Goal: Task Accomplishment & Management: Complete application form

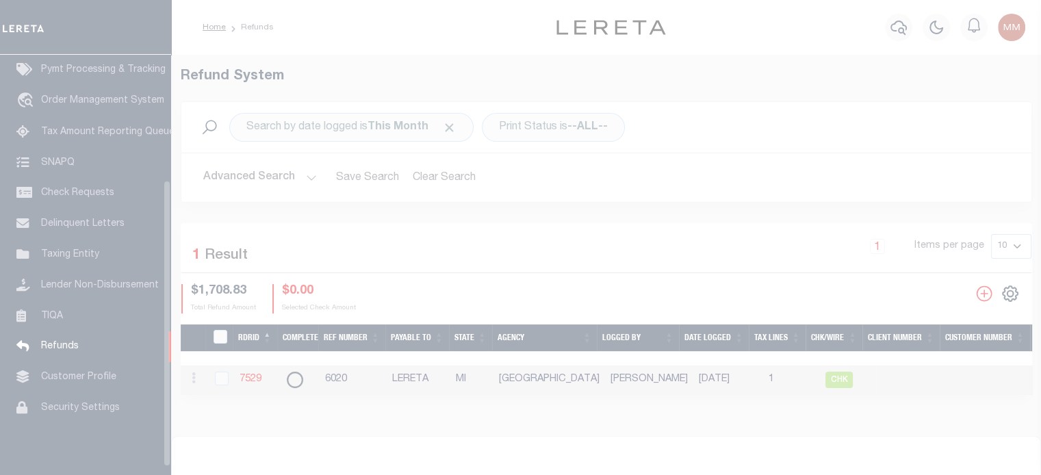
scroll to position [183, 0]
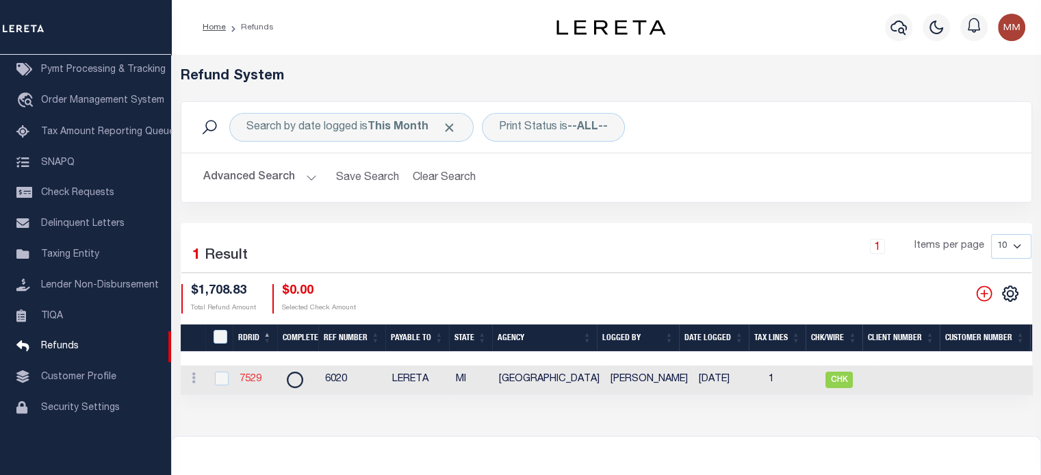
click at [254, 376] on link "7529" at bounding box center [250, 379] width 22 height 10
checkbox input "true"
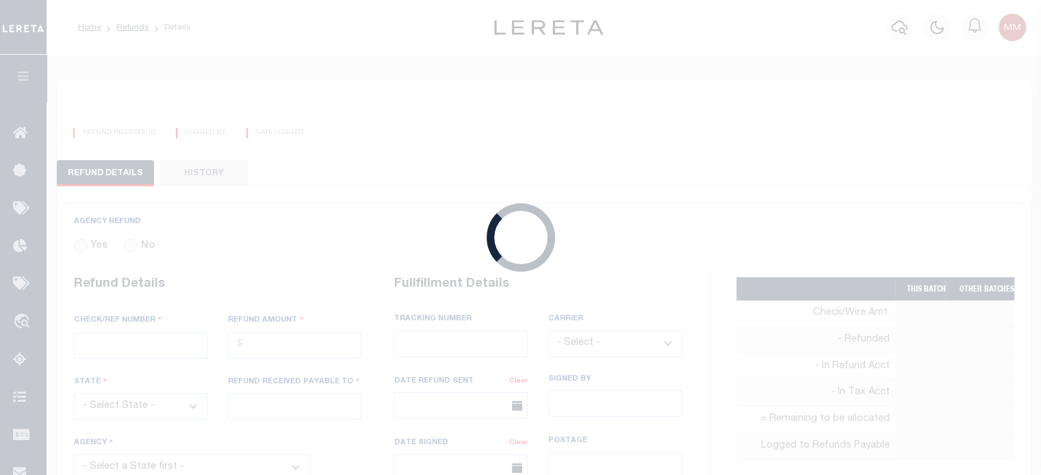
radio input "true"
type input "6020"
type input "$1,708.83"
select select "MI"
type input "LERETA"
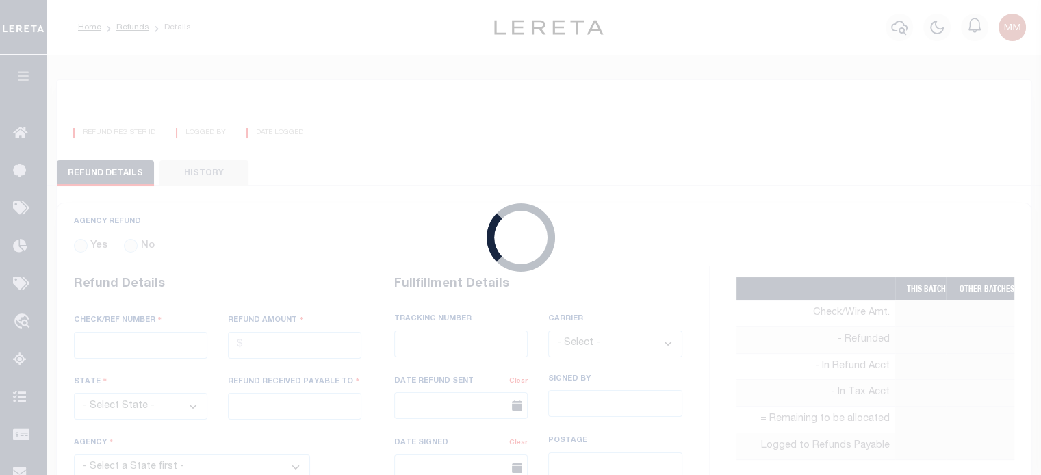
select select
select select "COL"
select select "OVP"
type textarea "ENDORSING CK TO LENDER"
type input "[PERSON_NAME]"
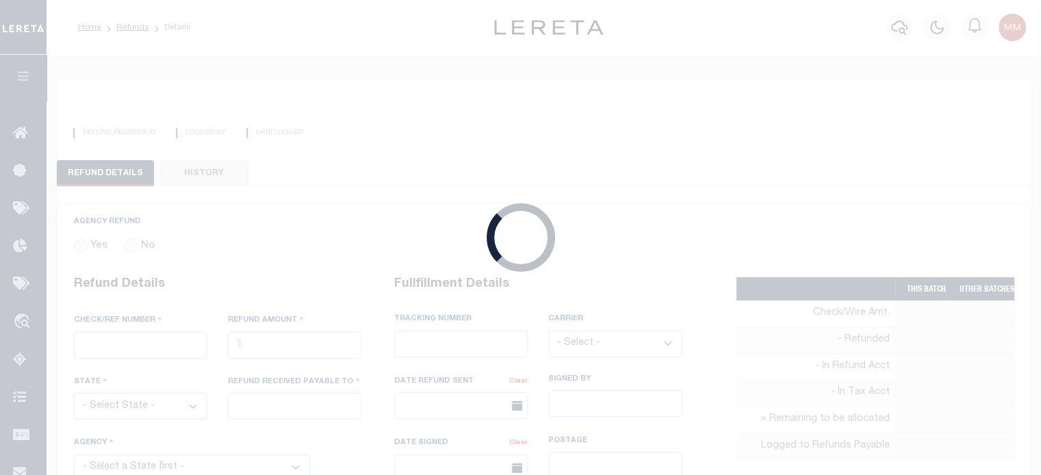
type input "[DATE]"
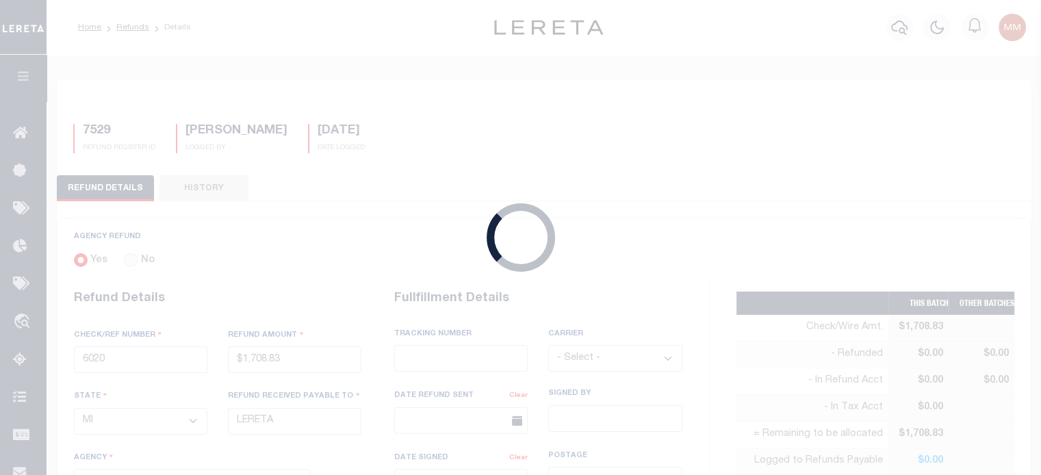
select select "2608141009"
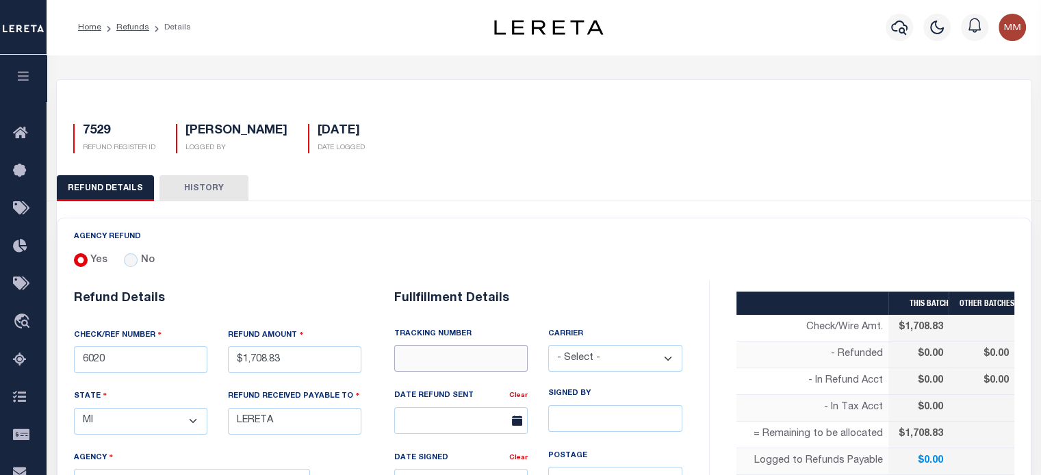
click at [464, 361] on input "text" at bounding box center [460, 358] width 133 height 27
type input "8848 5268 5320"
click at [588, 351] on select "- Select - Fedex USPS" at bounding box center [614, 358] width 133 height 27
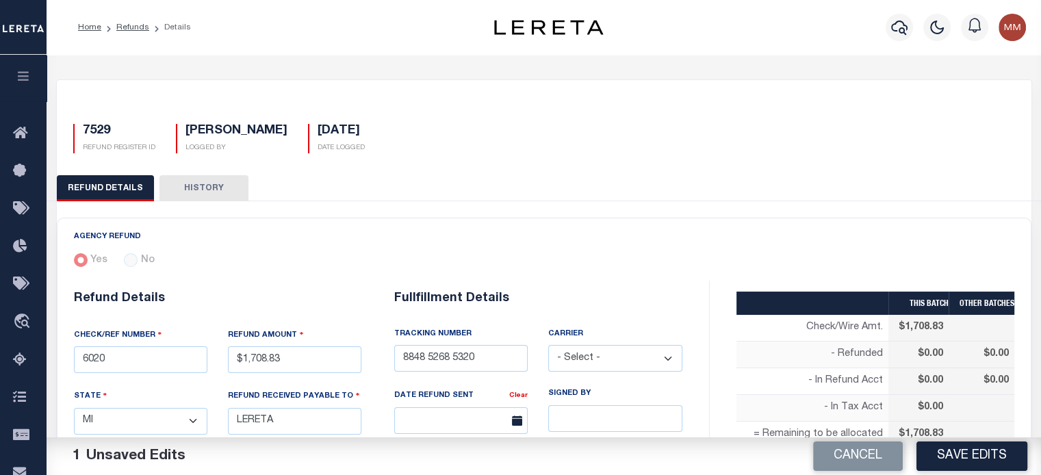
select select "FDX"
click at [548, 345] on select "- Select - Fedex USPS" at bounding box center [614, 358] width 133 height 27
click at [455, 417] on input "text" at bounding box center [460, 420] width 133 height 27
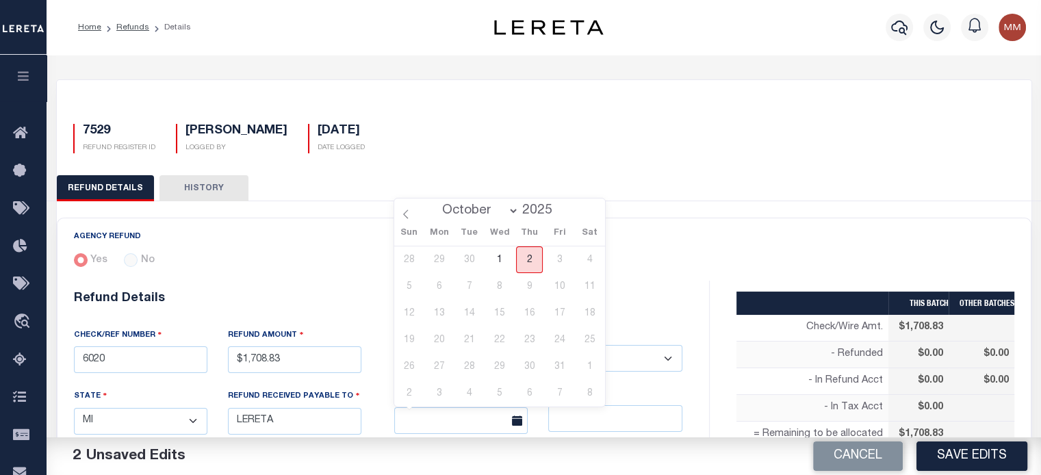
click at [532, 257] on span "2" at bounding box center [529, 259] width 27 height 27
type input "[DATE]"
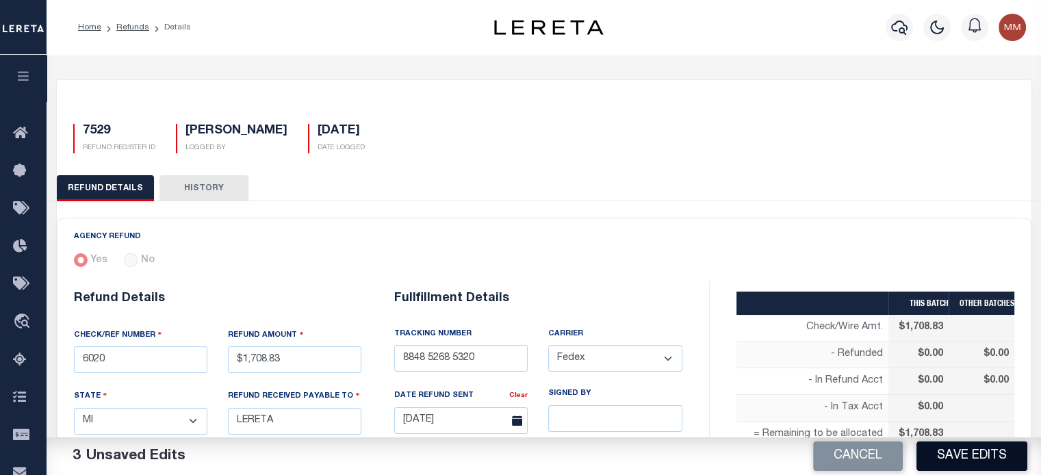
click at [971, 454] on button "Save Edits" at bounding box center [971, 455] width 111 height 29
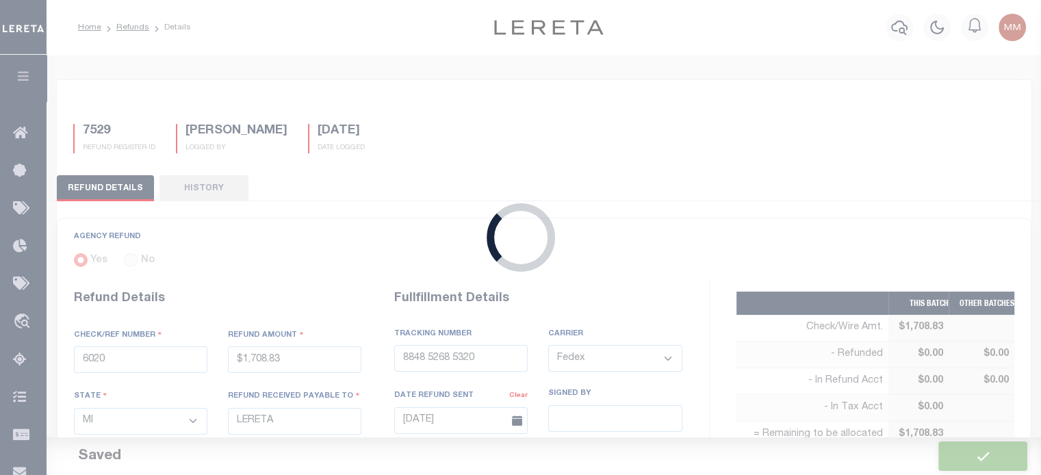
type input "$1,708.83"
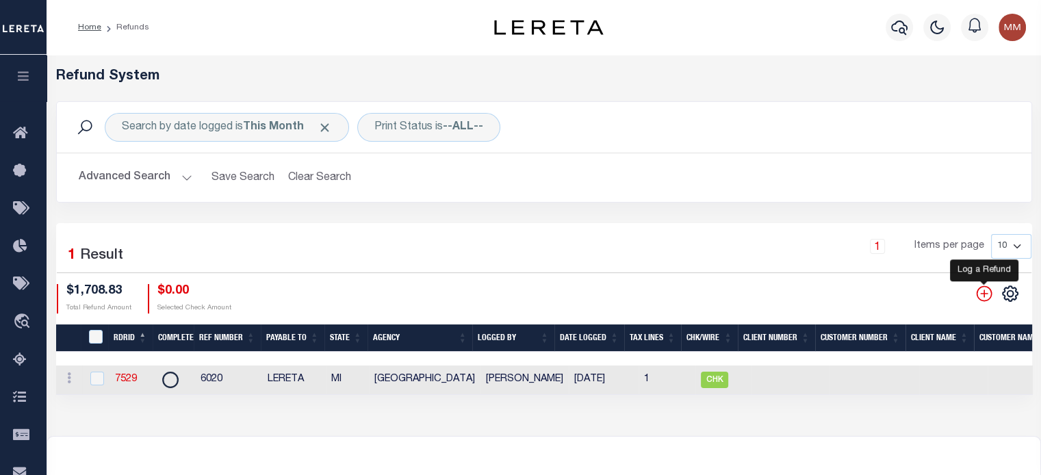
click at [982, 296] on icon "" at bounding box center [984, 294] width 18 height 18
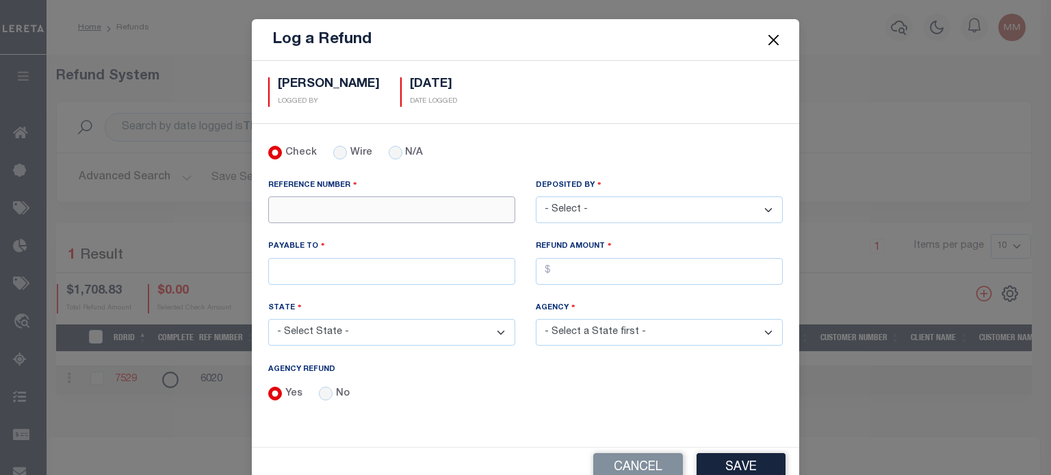
drag, startPoint x: 295, startPoint y: 212, endPoint x: 293, endPoint y: 202, distance: 9.8
click at [295, 208] on input "REFERENCE NUMBER" at bounding box center [391, 209] width 247 height 27
type input "684140"
click at [610, 209] on select "- Select - [PERSON_NAME] [PERSON_NAME] [PERSON_NAME] [PERSON_NAME] [PERSON_NAME…" at bounding box center [659, 209] width 247 height 27
select select "[PERSON_NAME]"
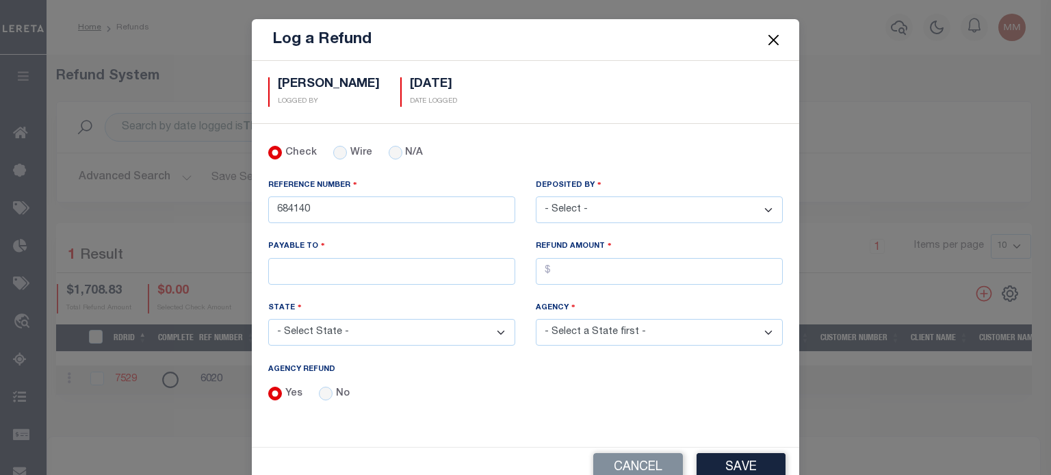
click at [536, 196] on select "- Select - [PERSON_NAME] [PERSON_NAME] [PERSON_NAME] [PERSON_NAME] [PERSON_NAME…" at bounding box center [659, 209] width 247 height 27
click at [354, 261] on input "PAYABLE TO" at bounding box center [391, 271] width 247 height 27
type input "LERETA"
click at [598, 262] on input "AGENCY REFUND" at bounding box center [659, 271] width 247 height 27
type input "$1,941.68"
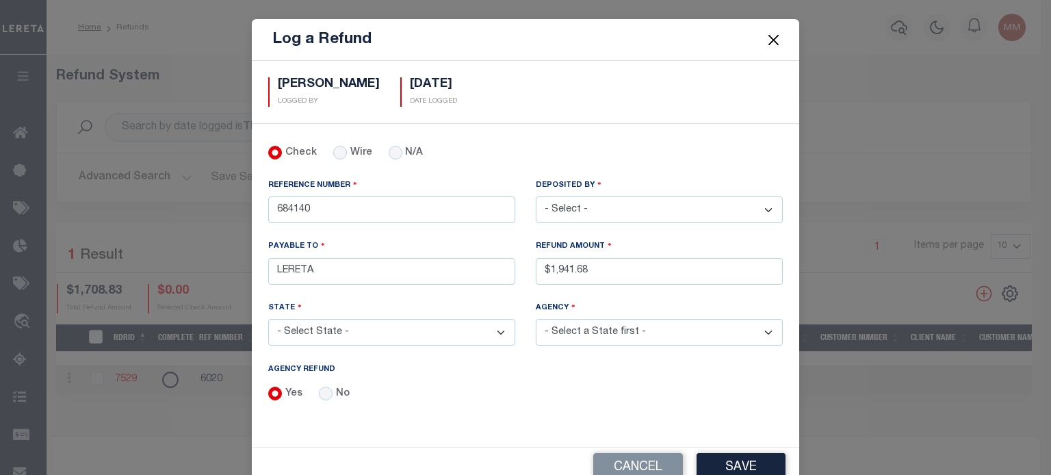
click at [347, 330] on select "- Select State - [US_STATE] AL AR AZ CA CO [GEOGRAPHIC_DATA] [GEOGRAPHIC_DATA] …" at bounding box center [391, 332] width 247 height 27
select select "MI"
click at [268, 319] on select "- Select State - [US_STATE] AL AR AZ CA CO [GEOGRAPHIC_DATA] [GEOGRAPHIC_DATA] …" at bounding box center [391, 332] width 247 height 27
click at [594, 326] on select "- Select Agency - [GEOGRAPHIC_DATA] [GEOGRAPHIC_DATA] [PERSON_NAME][GEOGRAPHIC_…" at bounding box center [659, 332] width 247 height 27
select select "2609904002"
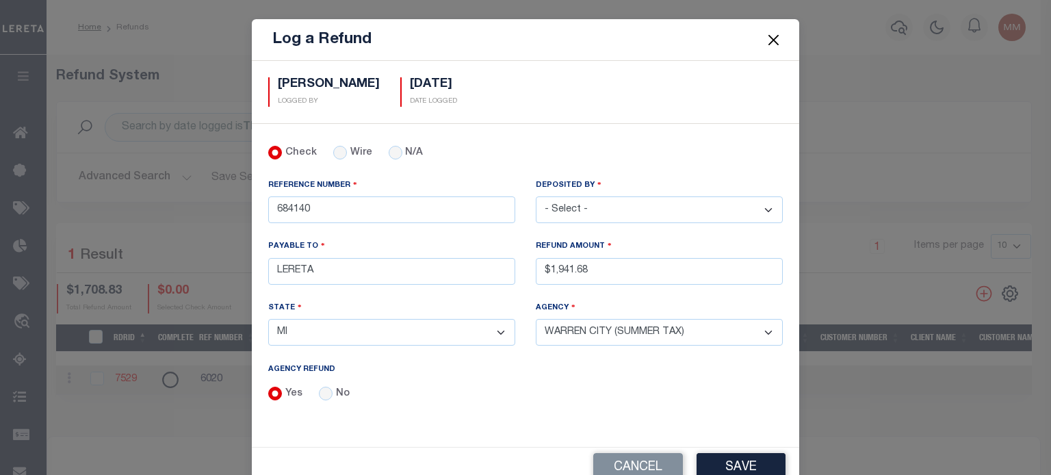
click at [536, 319] on select "- Select Agency - [GEOGRAPHIC_DATA] [GEOGRAPHIC_DATA] [PERSON_NAME][GEOGRAPHIC_…" at bounding box center [659, 332] width 247 height 27
click at [714, 458] on button "Save" at bounding box center [740, 467] width 89 height 29
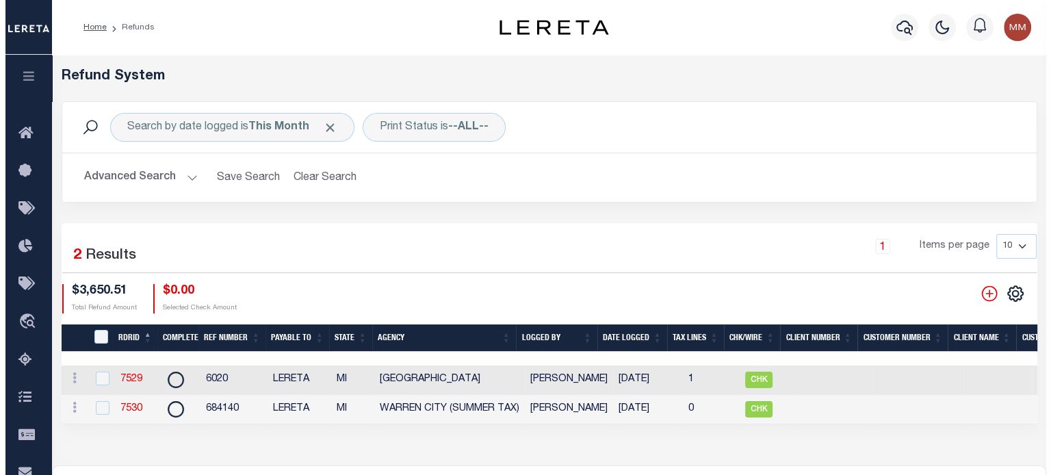
scroll to position [0, 536]
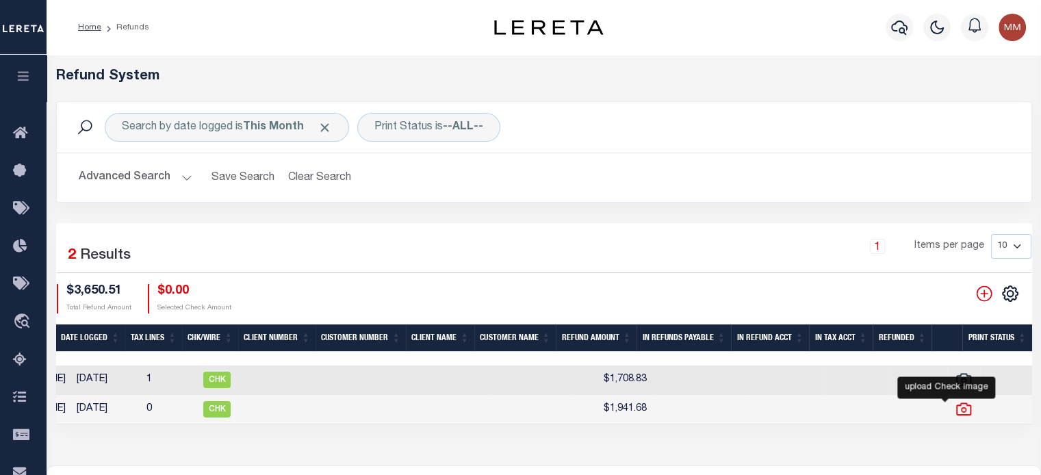
click at [954, 411] on icon at bounding box center [963, 409] width 18 height 18
checkbox input "false"
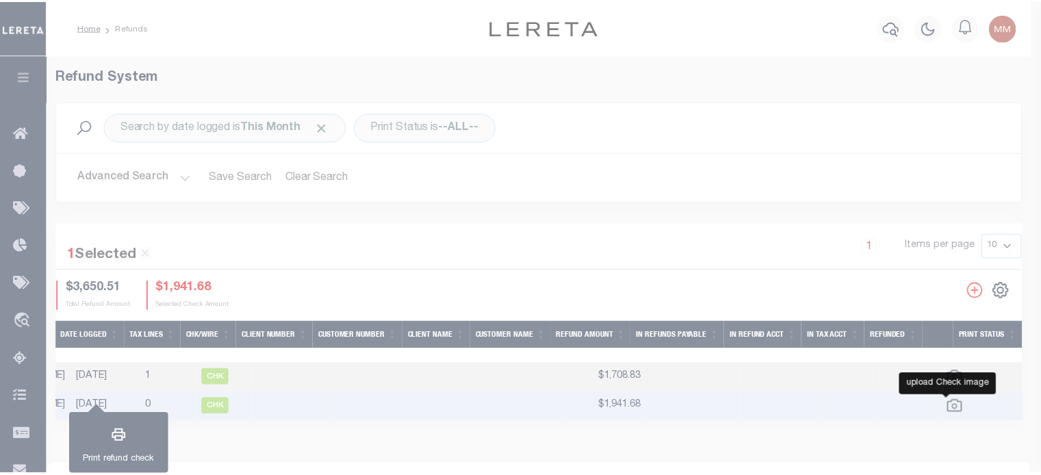
scroll to position [0, 526]
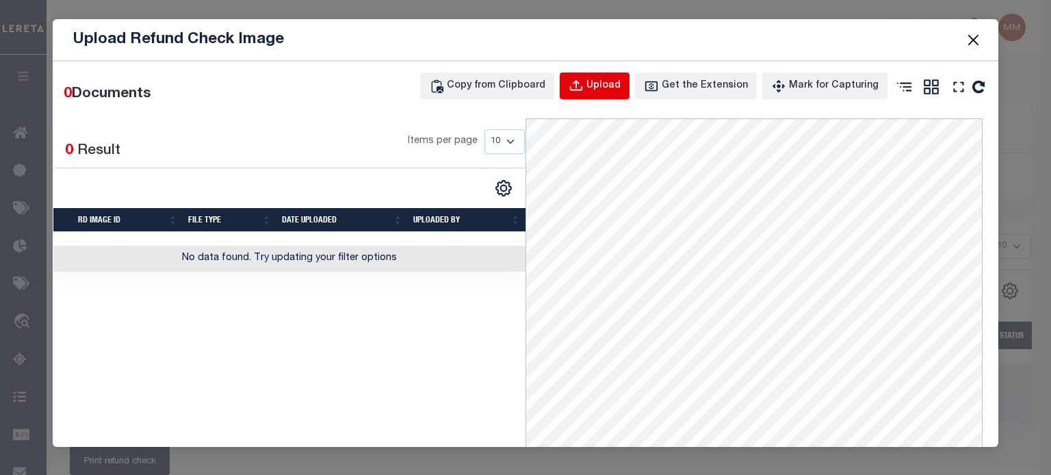
drag, startPoint x: 594, startPoint y: 84, endPoint x: 65, endPoint y: 77, distance: 529.6
click at [594, 84] on div "Upload" at bounding box center [603, 86] width 34 height 15
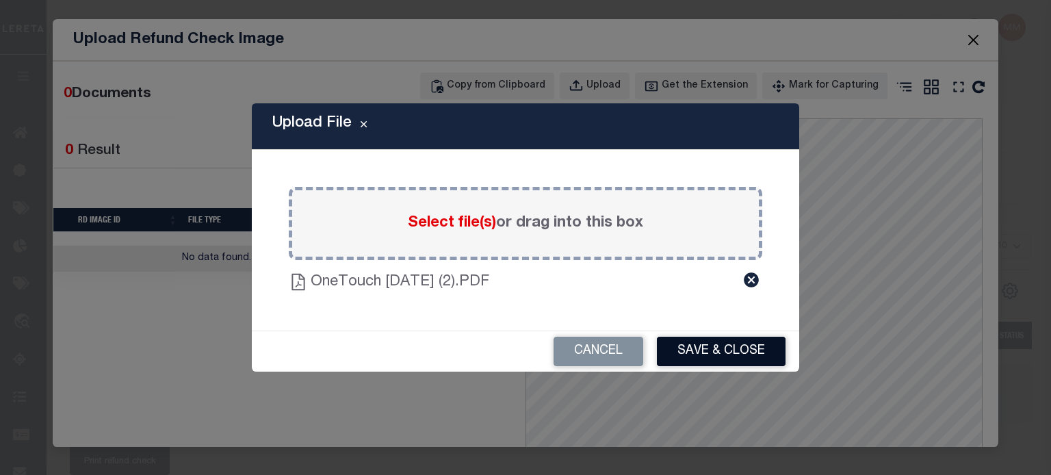
click at [714, 354] on button "Save & Close" at bounding box center [721, 351] width 129 height 29
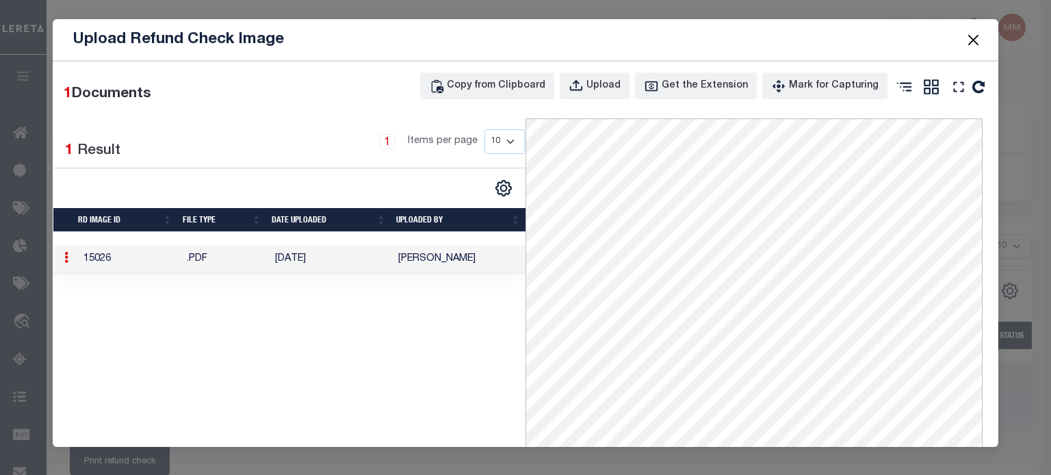
drag, startPoint x: 970, startPoint y: 35, endPoint x: 961, endPoint y: 41, distance: 11.4
click at [969, 37] on button "Close" at bounding box center [973, 40] width 18 height 18
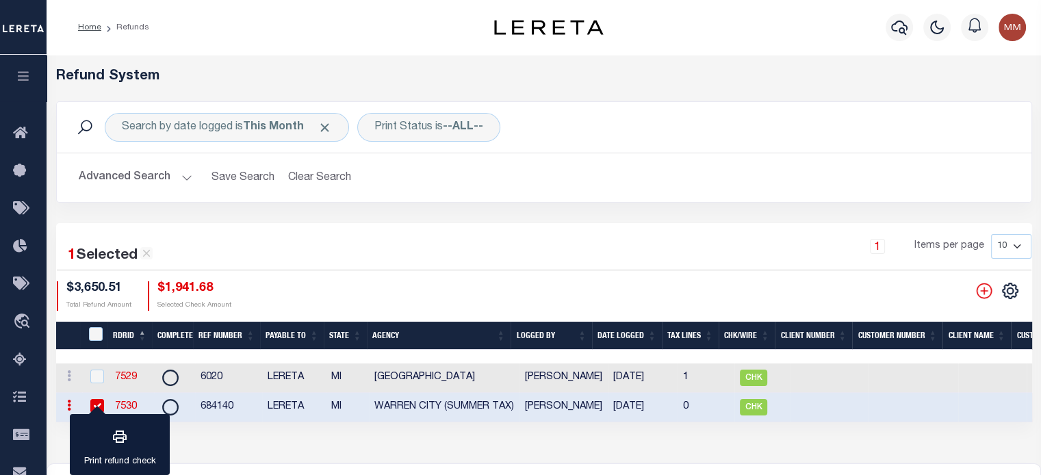
scroll to position [0, 0]
click at [97, 403] on input "checkbox" at bounding box center [97, 406] width 14 height 14
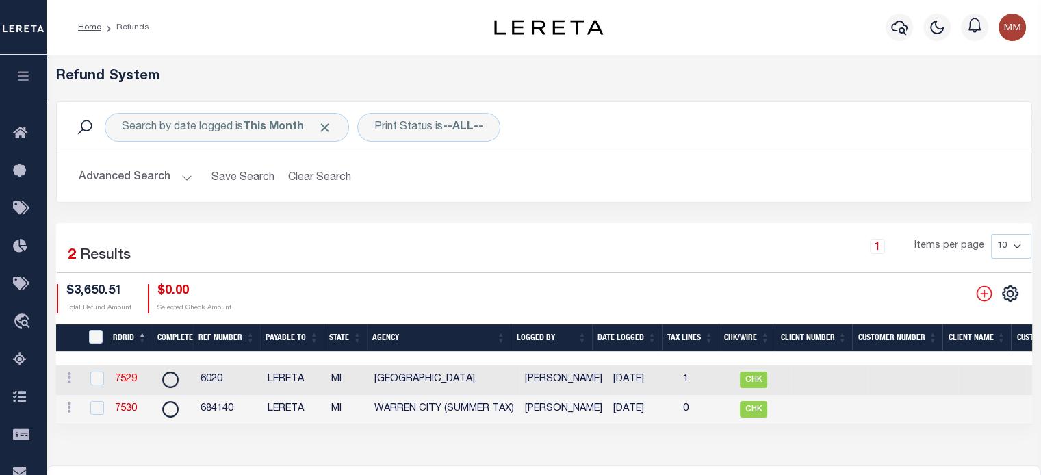
click at [127, 403] on td "7530" at bounding box center [131, 409] width 44 height 29
checkbox input "true"
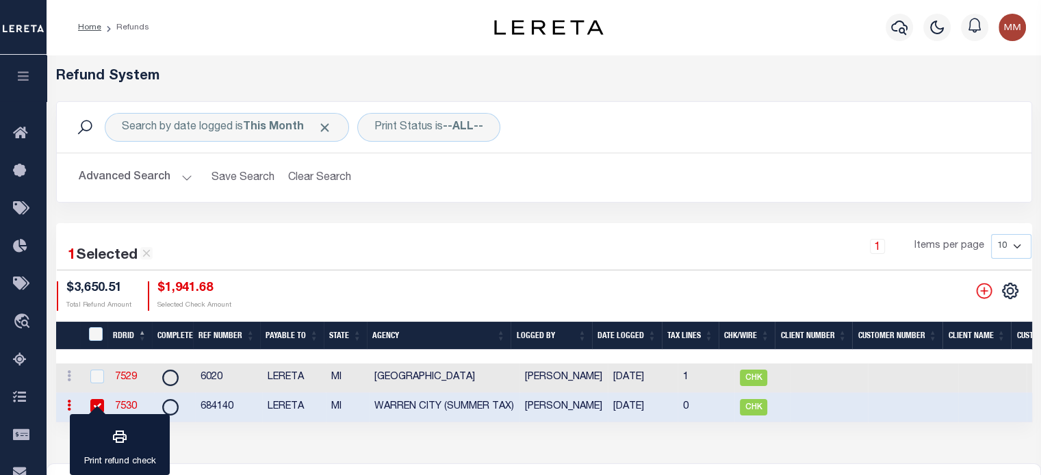
click at [128, 403] on link "7530" at bounding box center [126, 407] width 22 height 10
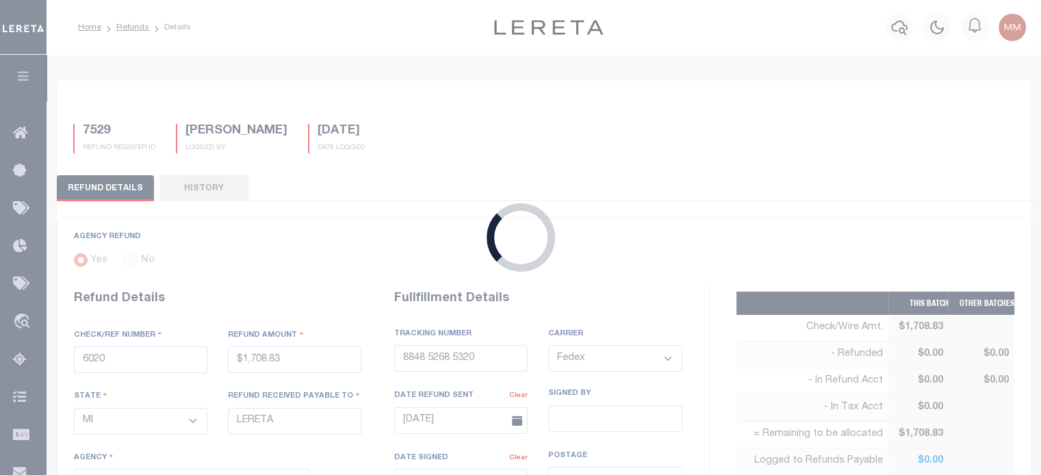
type input "684140"
type input "$1,941.68"
select select "2609904002"
select select
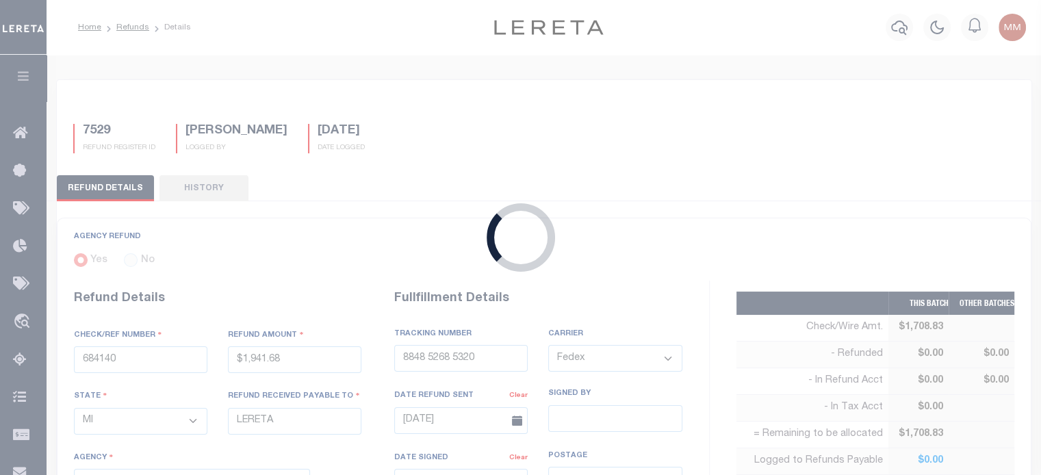
select select
type input "[DATE]"
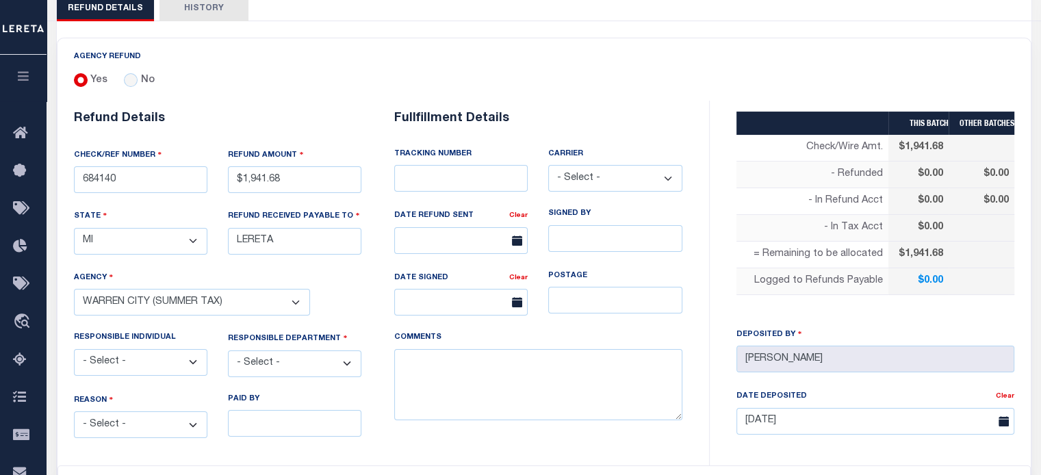
scroll to position [205, 0]
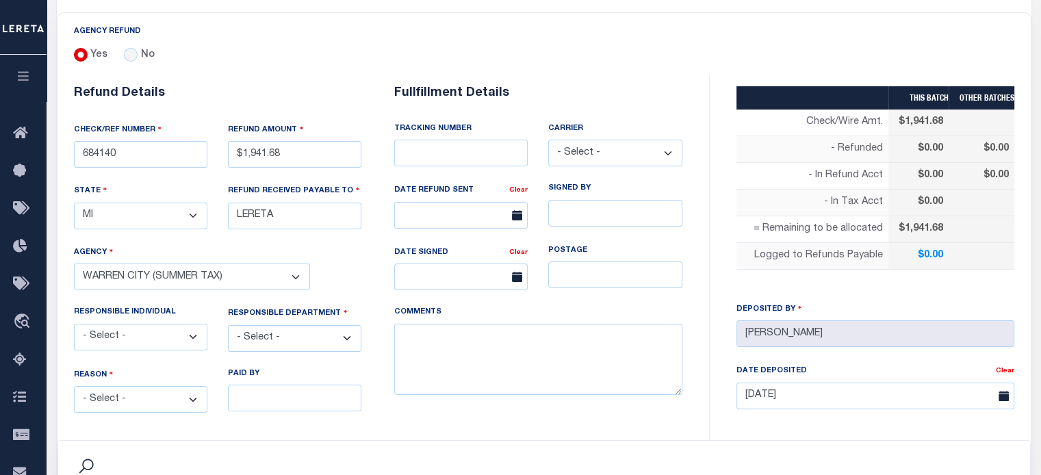
click at [152, 400] on select "- Select - Change In Value Discount Applied Duplicate Payment Exemption Applied…" at bounding box center [140, 399] width 133 height 27
select select "OVP"
click at [74, 386] on select "- Select - Change In Value Discount Applied Duplicate Payment Exemption Applied…" at bounding box center [140, 399] width 133 height 27
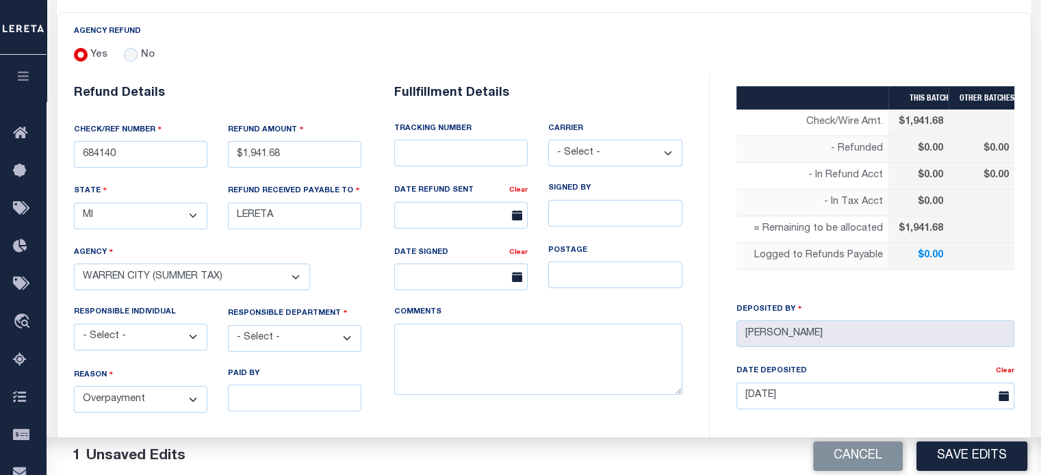
click at [290, 327] on select "- Select - 3rd Party Accounting AI Collector Customer Customer Service FactR JA…" at bounding box center [294, 338] width 133 height 27
select select "COL"
click at [228, 325] on select "- Select - 3rd Party Accounting AI Collector Customer Customer Service FactR JA…" at bounding box center [294, 338] width 133 height 27
click at [436, 343] on textarea "COMMENTS" at bounding box center [538, 360] width 288 height 72
type textarea "DEPOSITING CK [DATE]"
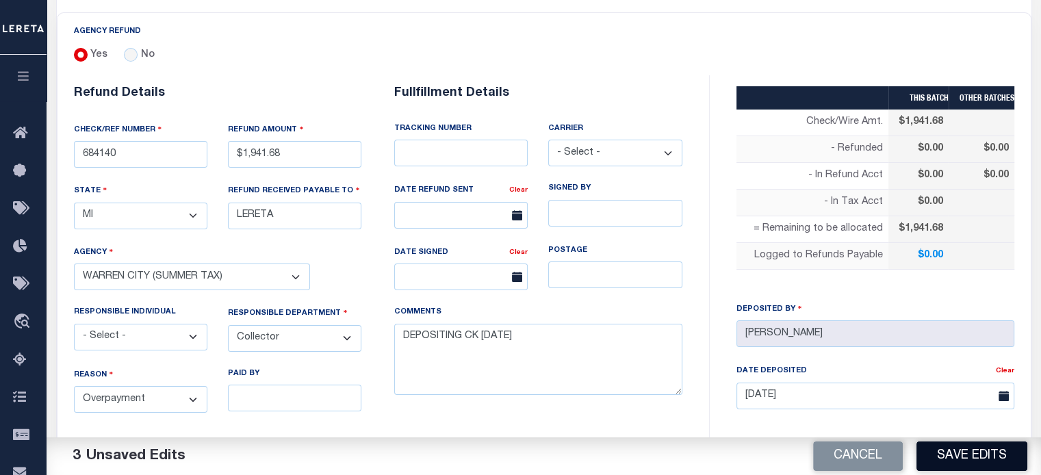
click at [979, 450] on button "Save Edits" at bounding box center [971, 455] width 111 height 29
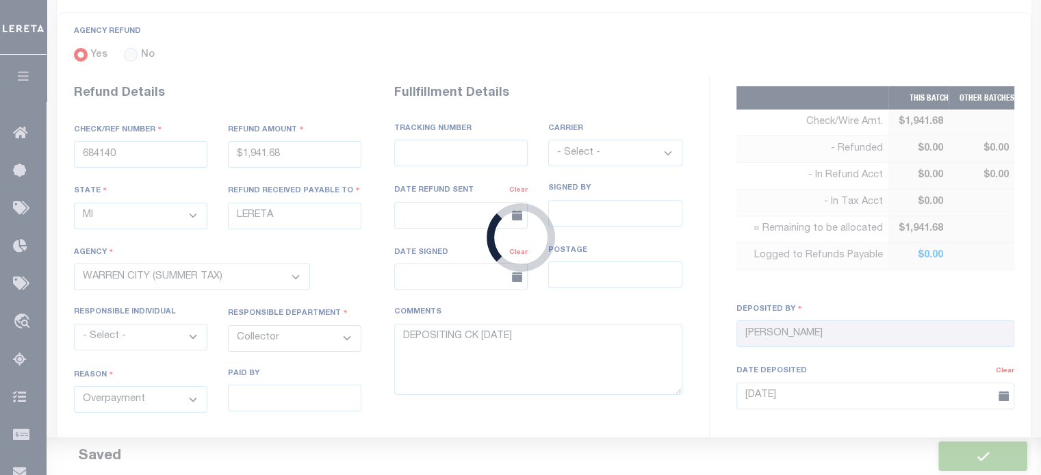
type input "$1,941.68"
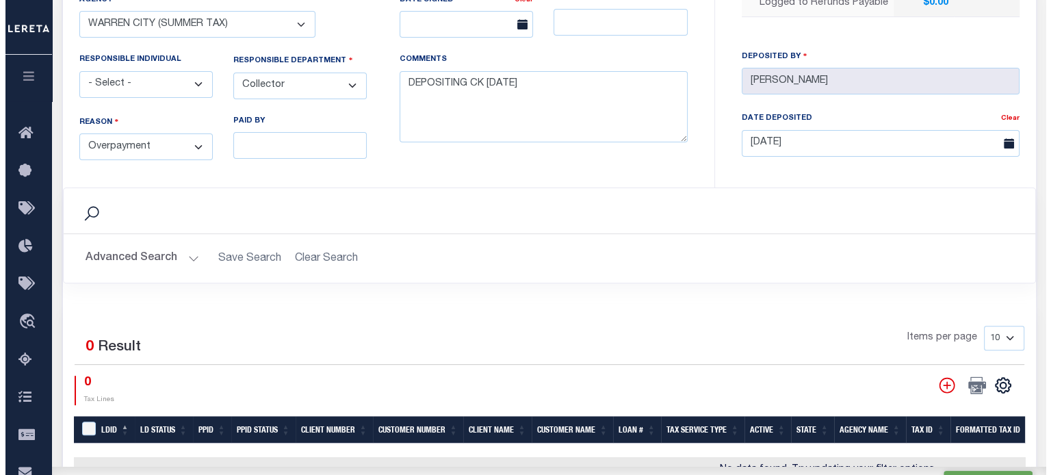
scroll to position [616, 0]
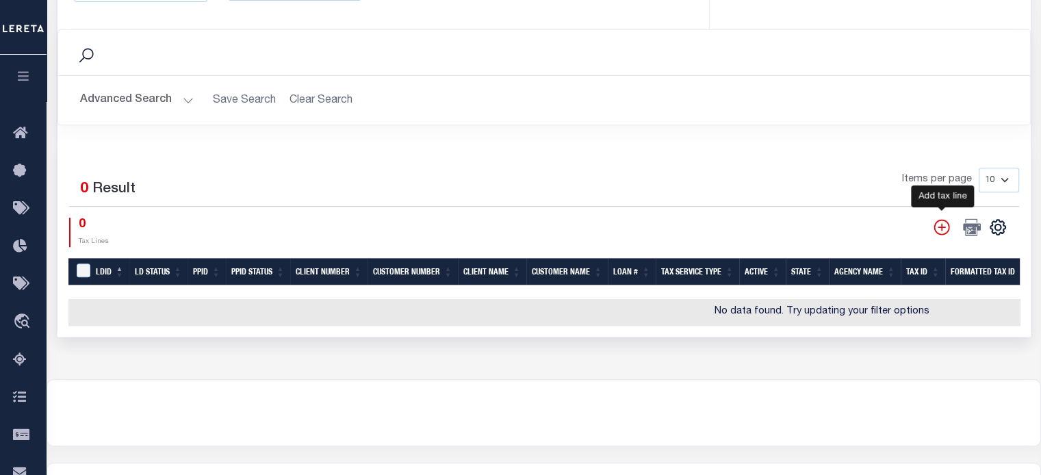
click at [939, 218] on icon "" at bounding box center [941, 227] width 18 height 18
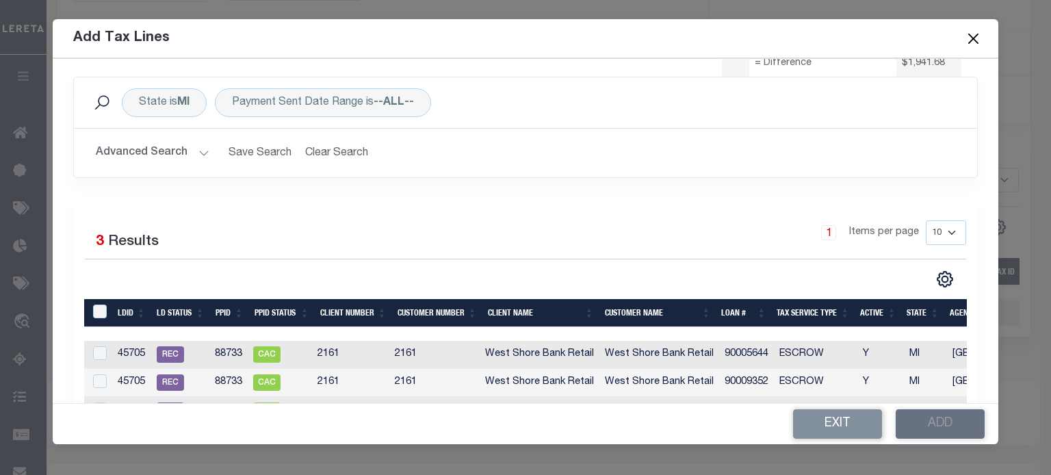
scroll to position [137, 0]
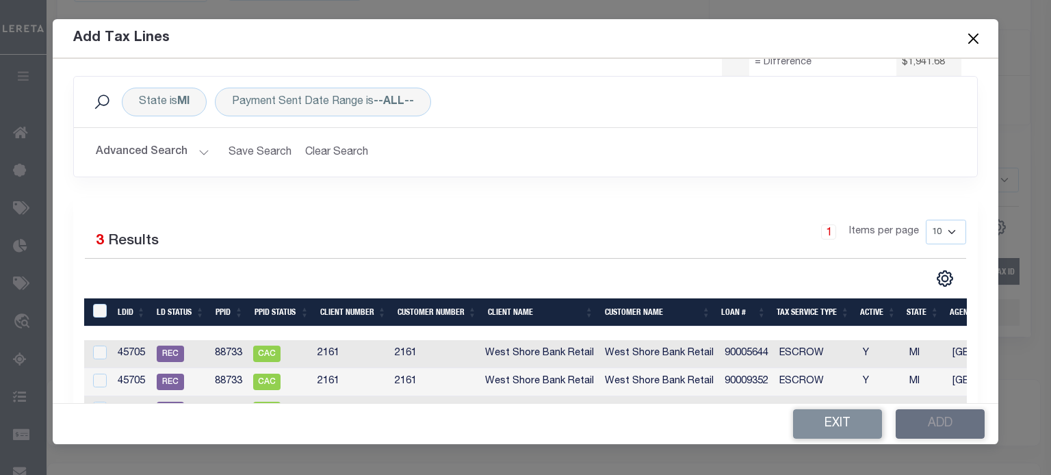
click at [192, 152] on button "Advanced Search" at bounding box center [153, 152] width 114 height 27
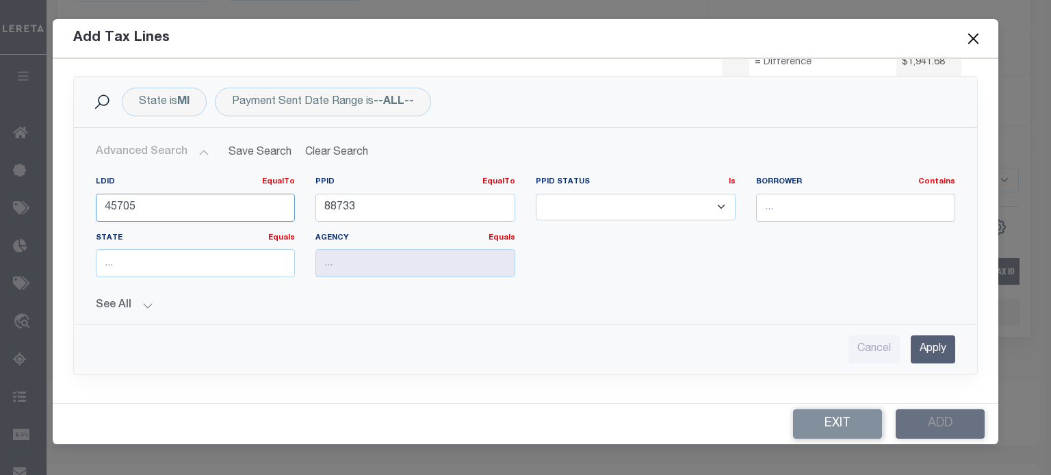
drag, startPoint x: 198, startPoint y: 217, endPoint x: -127, endPoint y: 243, distance: 326.0
type input "45454"
click at [381, 209] on input "88733" at bounding box center [415, 208] width 200 height 28
type input "88377"
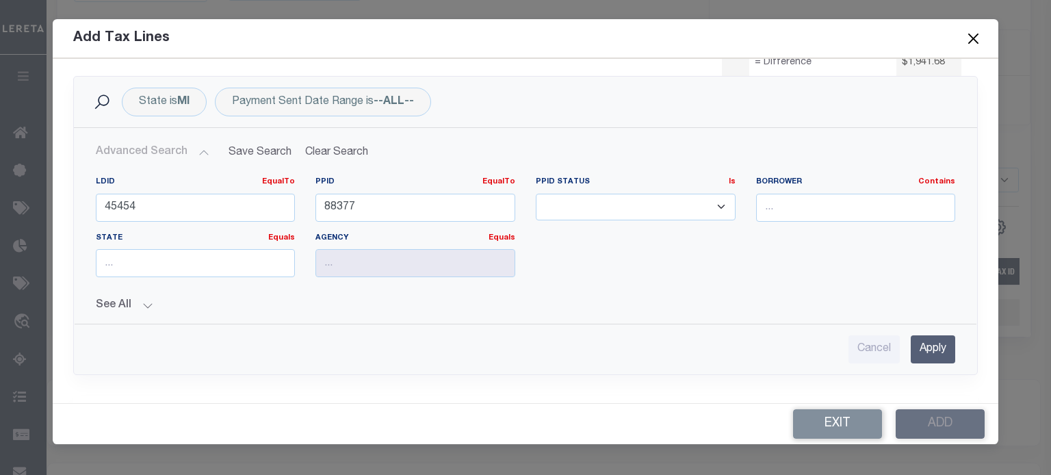
click at [926, 340] on input "Apply" at bounding box center [933, 349] width 44 height 28
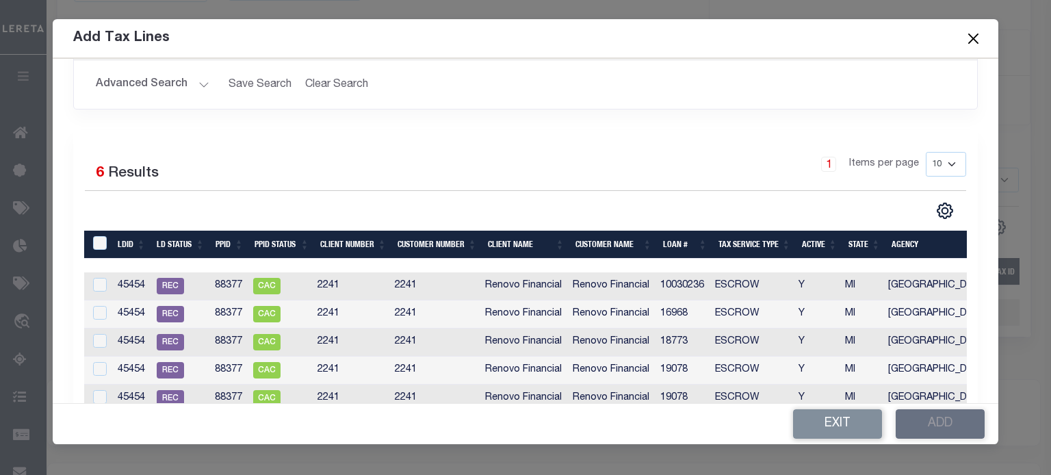
scroll to position [205, 0]
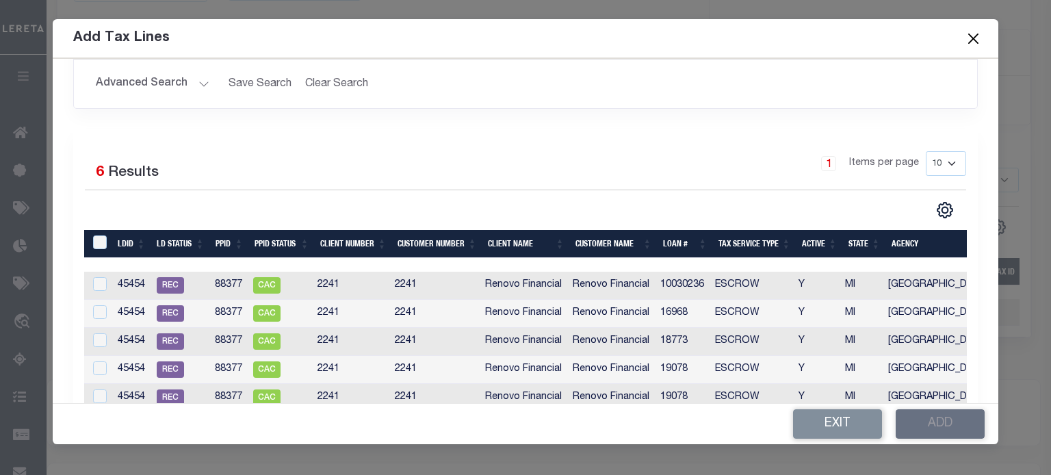
click at [670, 241] on th "Loan #" at bounding box center [684, 244] width 55 height 28
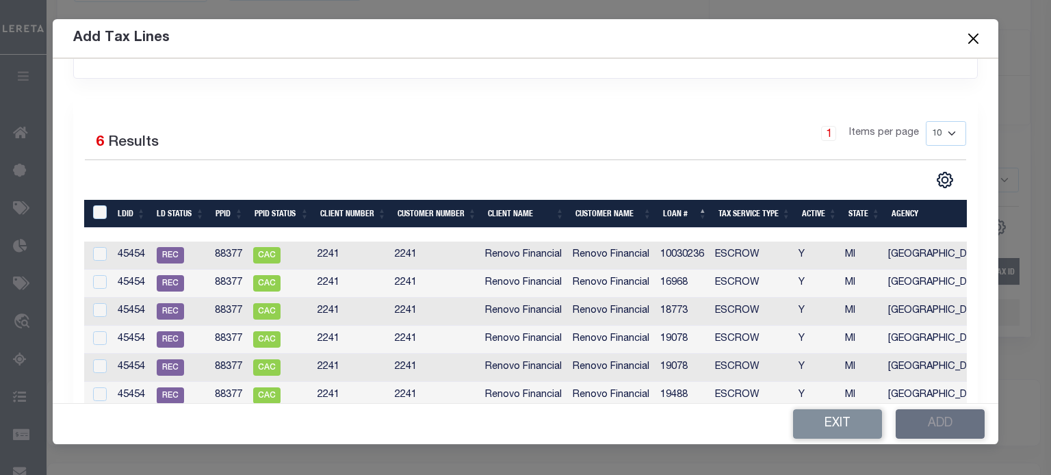
scroll to position [282, 0]
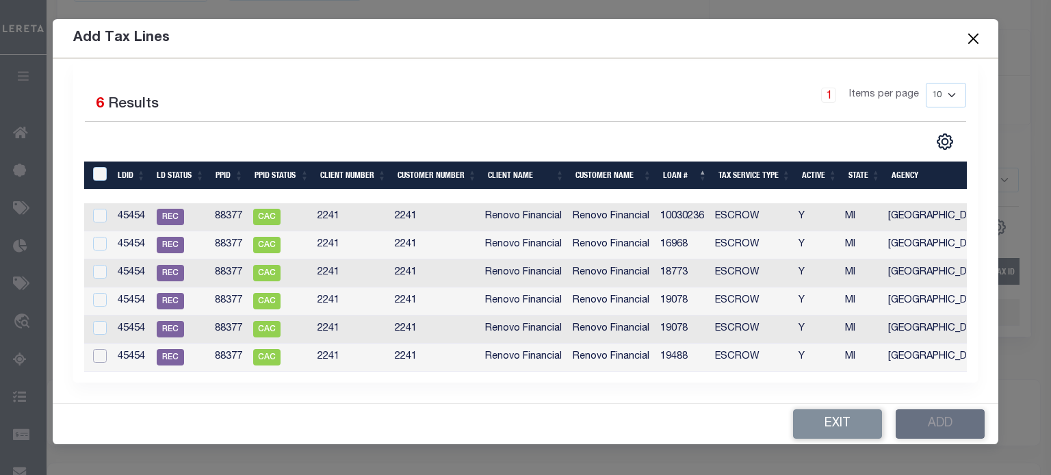
click at [98, 349] on input "checkbox" at bounding box center [100, 356] width 14 height 14
checkbox input "true"
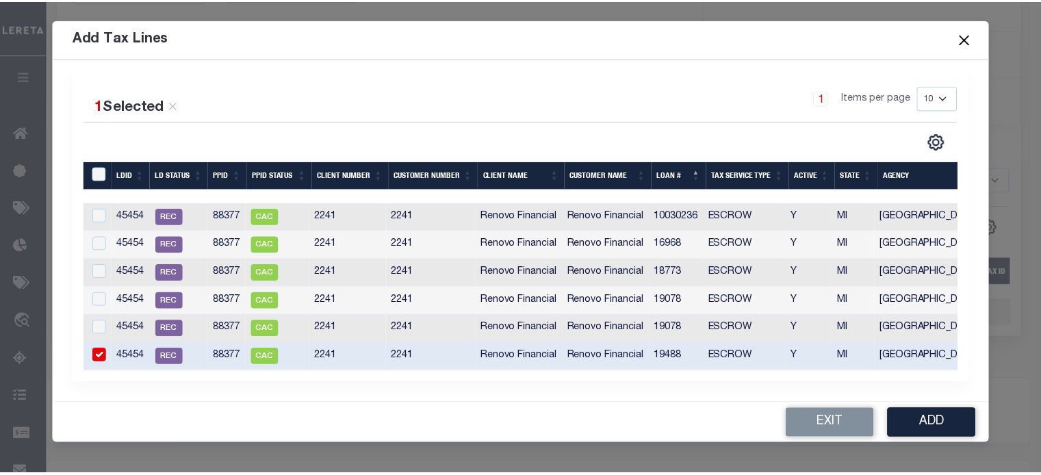
scroll to position [279, 0]
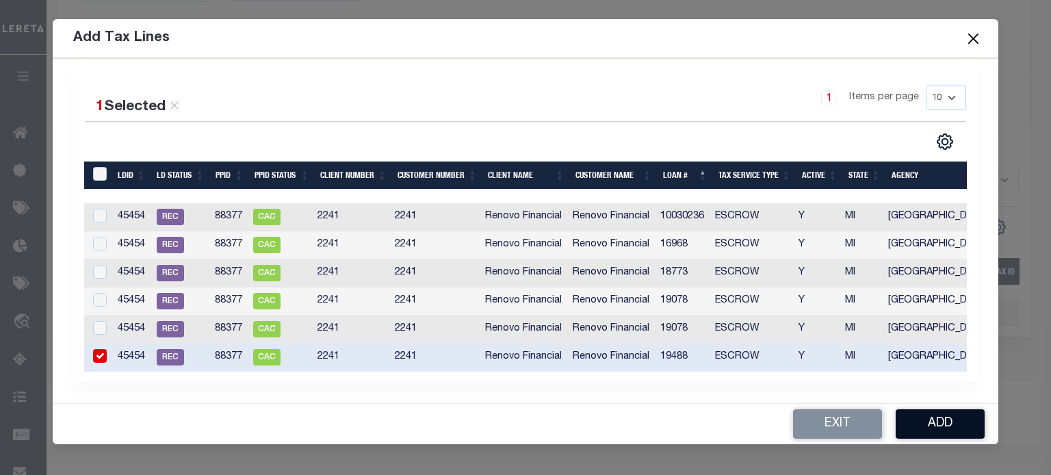
click at [950, 419] on button "Add" at bounding box center [940, 423] width 89 height 29
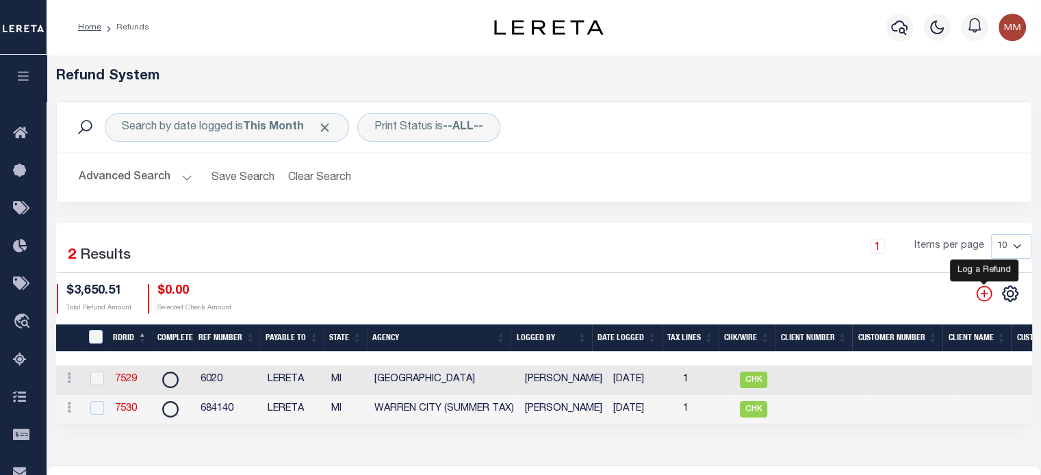
click at [988, 294] on icon "" at bounding box center [984, 294] width 18 height 18
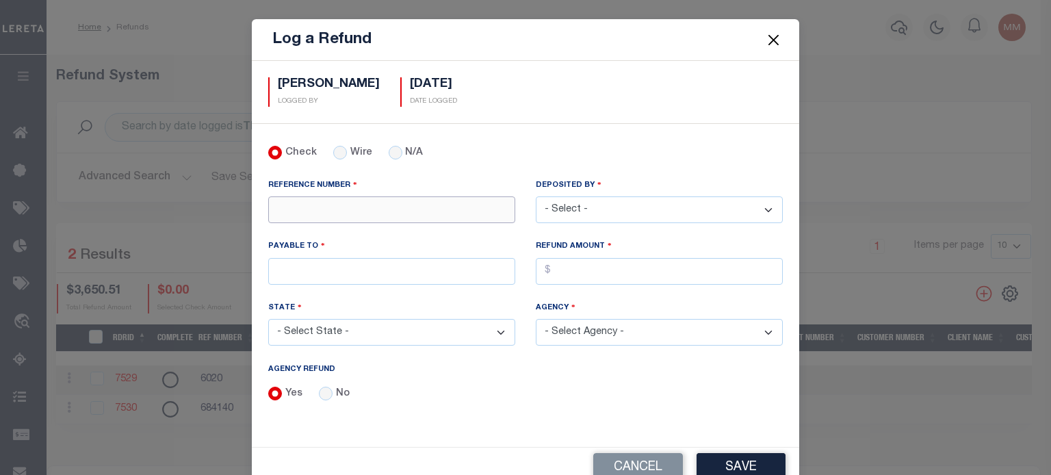
click at [356, 210] on input "REFERENCE NUMBER" at bounding box center [391, 209] width 247 height 27
type input "3754"
click at [586, 199] on select "- Select - [PERSON_NAME] [PERSON_NAME] [PERSON_NAME] [PERSON_NAME] [PERSON_NAME…" at bounding box center [659, 209] width 247 height 27
select select "[PERSON_NAME]"
click at [536, 196] on select "- Select - [PERSON_NAME] [PERSON_NAME] [PERSON_NAME] [PERSON_NAME] [PERSON_NAME…" at bounding box center [659, 209] width 247 height 27
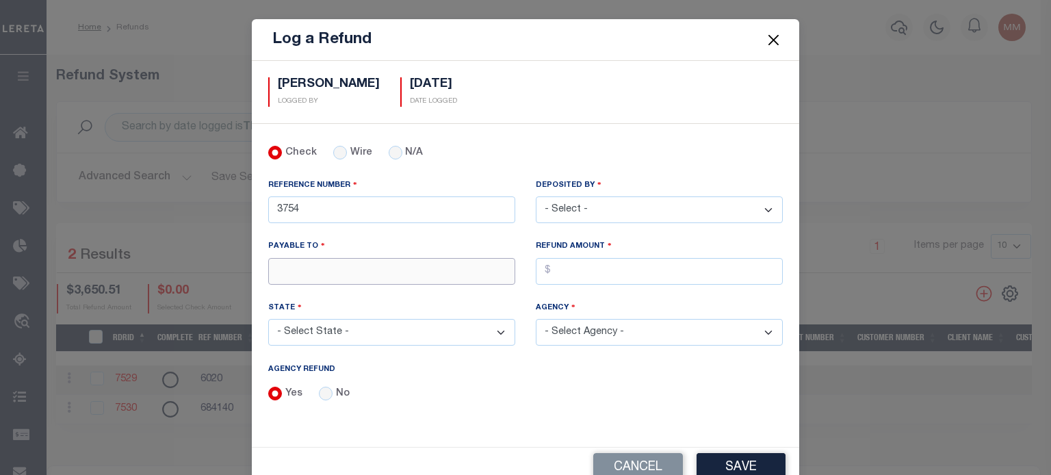
click at [327, 258] on input "PAYABLE TO" at bounding box center [391, 271] width 247 height 27
type input "LERETA"
drag, startPoint x: 555, startPoint y: 274, endPoint x: 558, endPoint y: 267, distance: 8.3
click at [557, 272] on input "AGENCY REFUND" at bounding box center [659, 271] width 247 height 27
type input "$954.55"
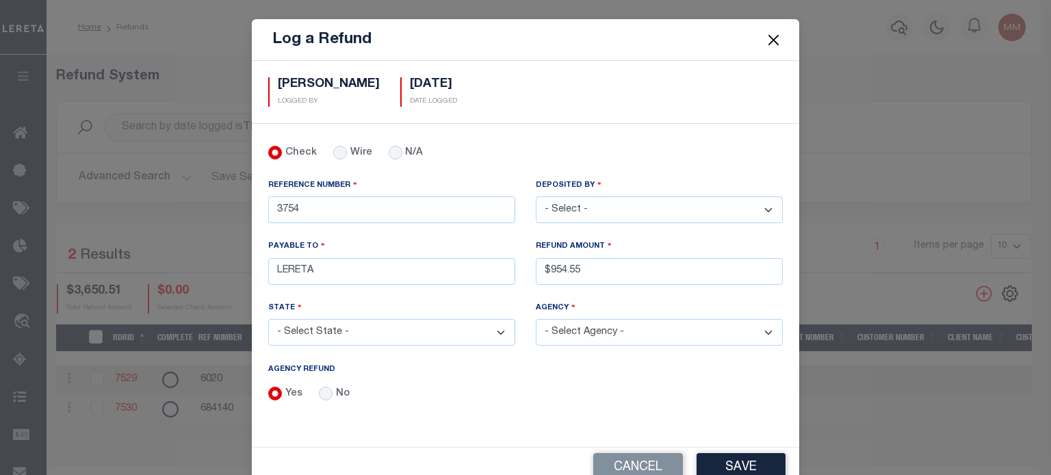
click at [369, 329] on select "- Select State - [US_STATE] AL AR AZ CA CO [GEOGRAPHIC_DATA] [GEOGRAPHIC_DATA] …" at bounding box center [391, 332] width 247 height 27
select select "MI"
click at [268, 319] on select "- Select State - [US_STATE] AL AR AZ CA CO [GEOGRAPHIC_DATA] [GEOGRAPHIC_DATA] …" at bounding box center [391, 332] width 247 height 27
click at [559, 328] on select "- Select Agency - [GEOGRAPHIC_DATA] [GEOGRAPHIC_DATA] [PERSON_NAME][GEOGRAPHIC_…" at bounding box center [659, 332] width 247 height 27
select select "2608517005"
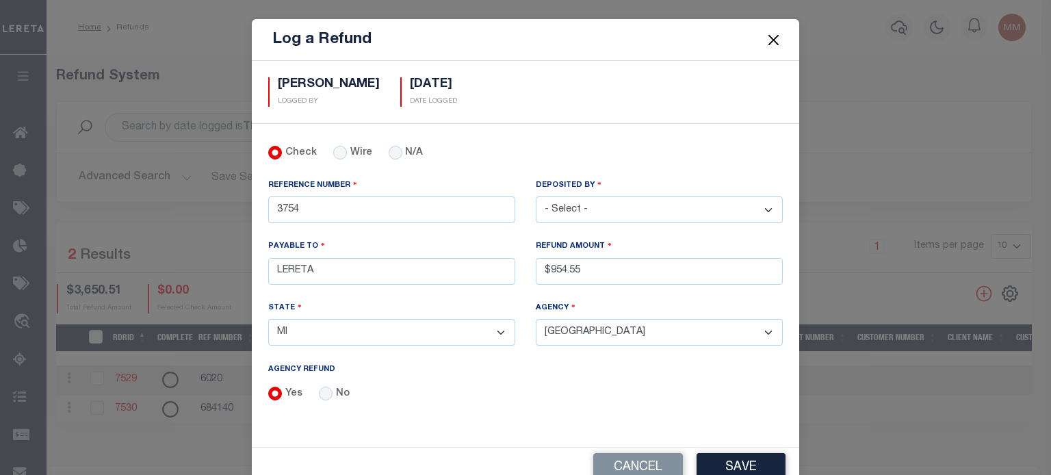
click at [536, 319] on select "- Select Agency - [GEOGRAPHIC_DATA] [GEOGRAPHIC_DATA] [PERSON_NAME][GEOGRAPHIC_…" at bounding box center [659, 332] width 247 height 27
click at [728, 458] on button "Save" at bounding box center [740, 467] width 89 height 29
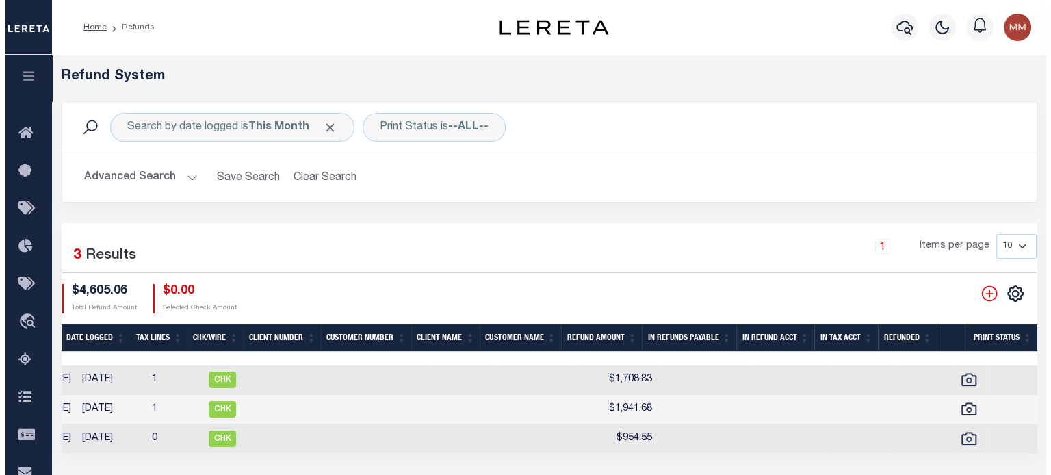
scroll to position [0, 536]
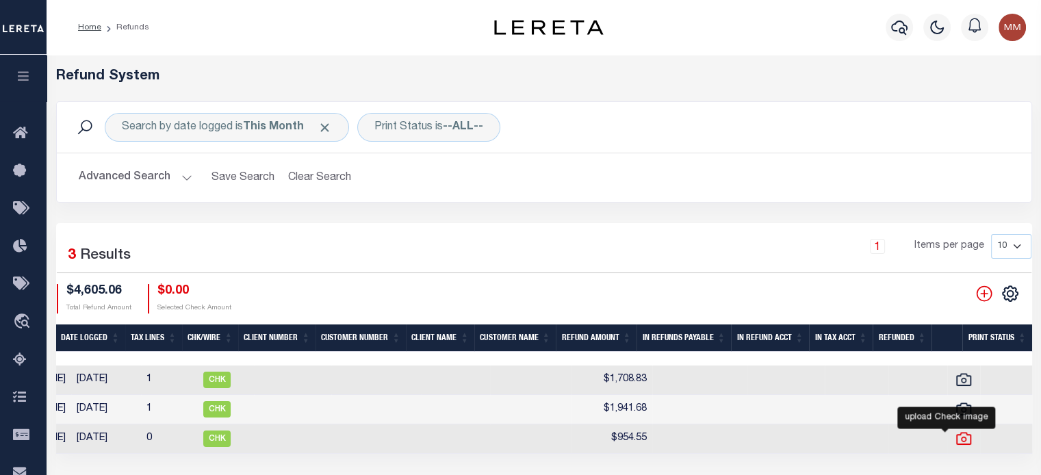
click at [956, 439] on icon at bounding box center [963, 438] width 15 height 12
checkbox input "true"
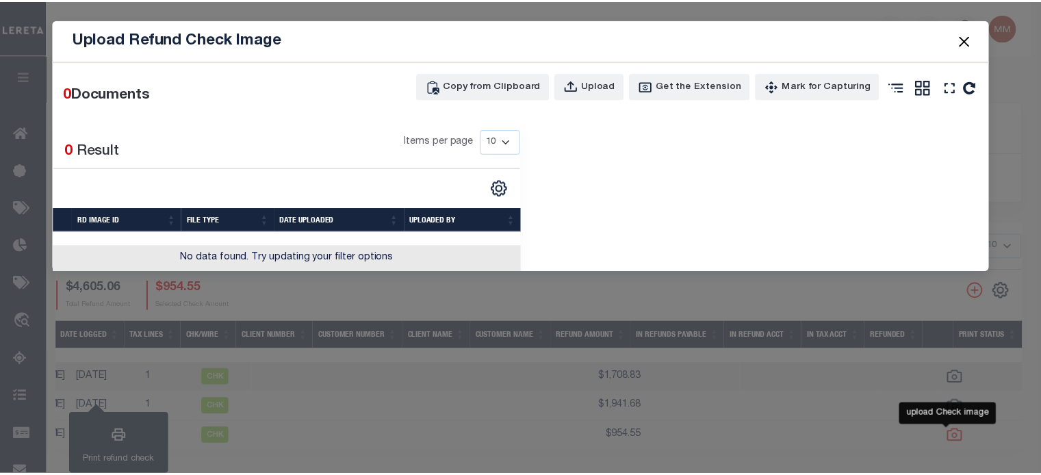
scroll to position [0, 526]
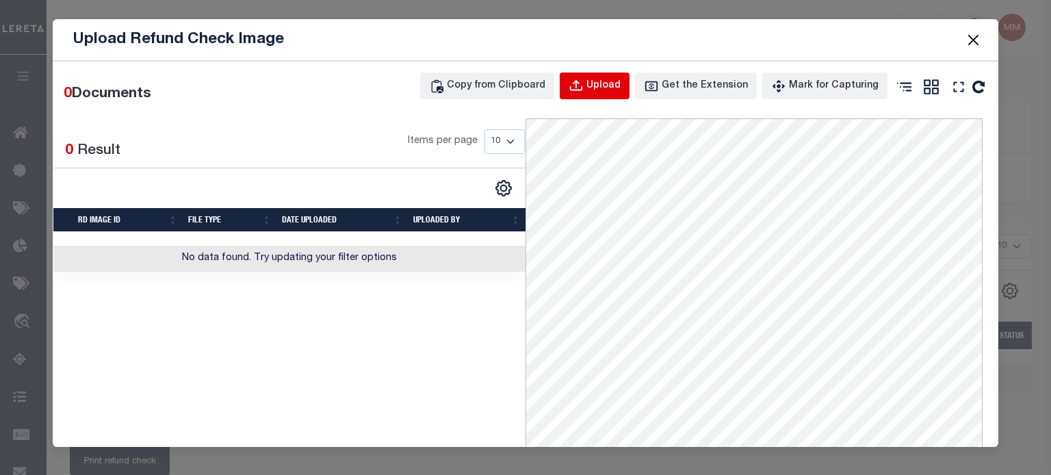
drag, startPoint x: 610, startPoint y: 88, endPoint x: 25, endPoint y: 147, distance: 588.6
click at [610, 88] on div "Upload" at bounding box center [603, 86] width 34 height 15
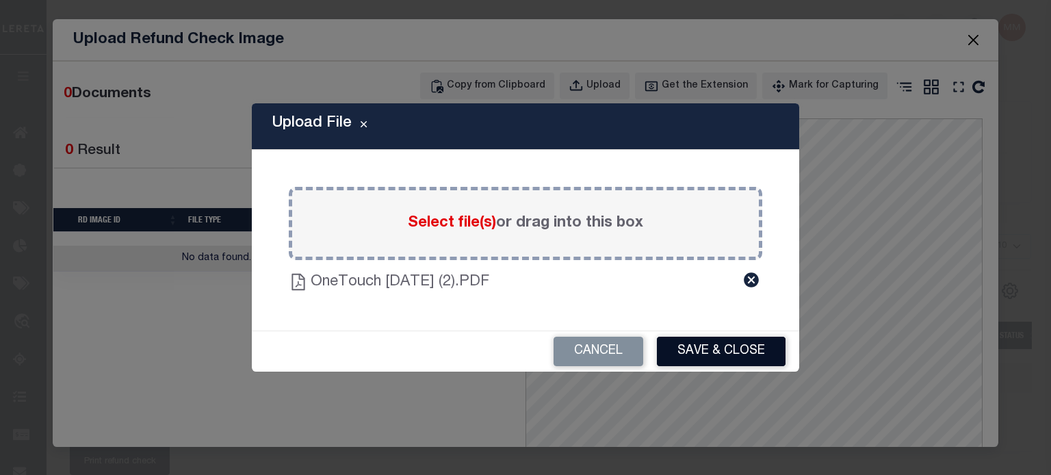
click at [722, 345] on button "Save & Close" at bounding box center [721, 351] width 129 height 29
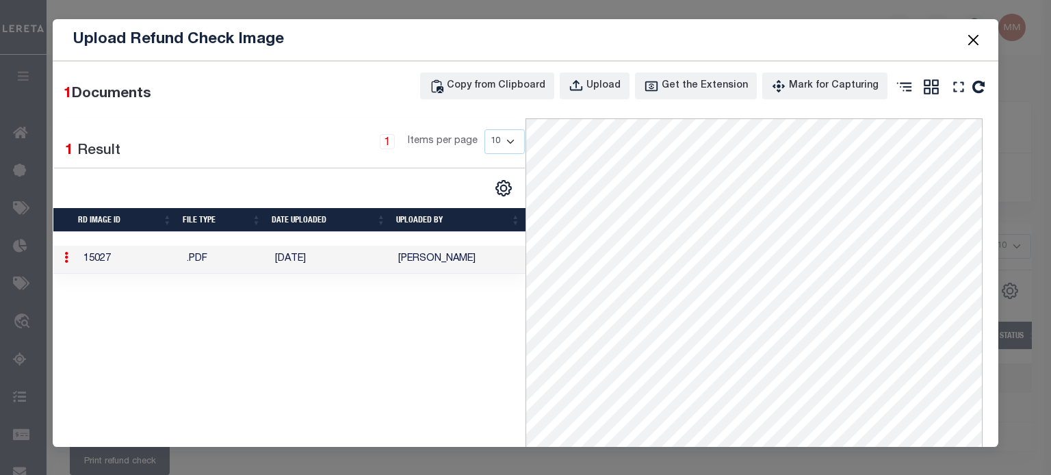
click at [977, 36] on button "Close" at bounding box center [973, 40] width 18 height 18
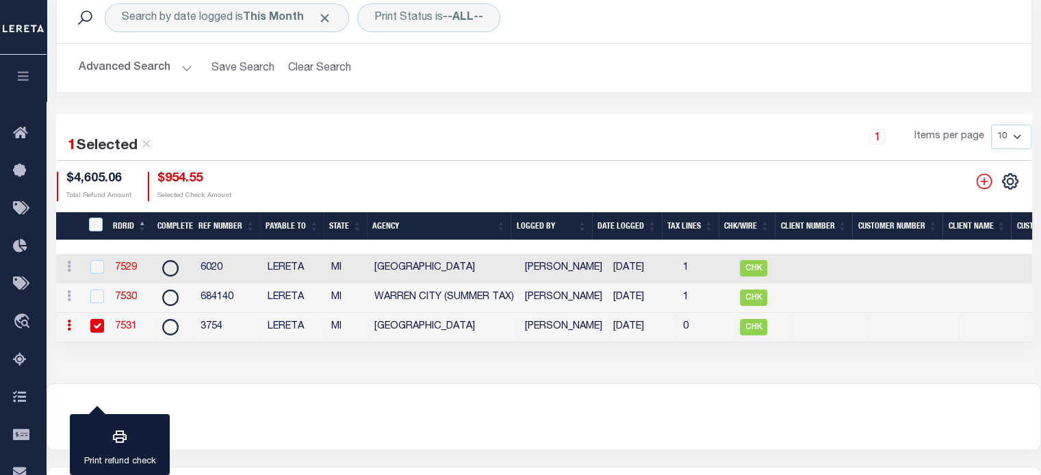
scroll to position [250, 0]
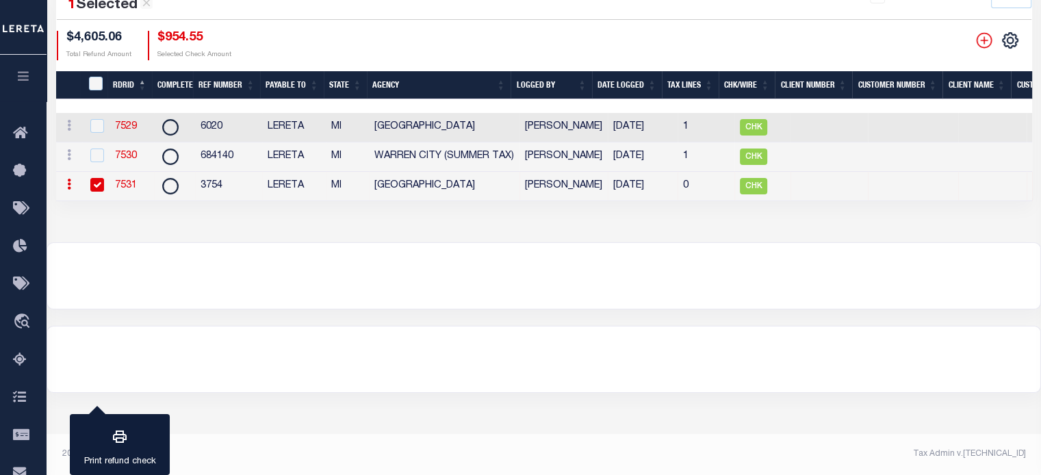
click at [124, 184] on link "7531" at bounding box center [126, 186] width 22 height 10
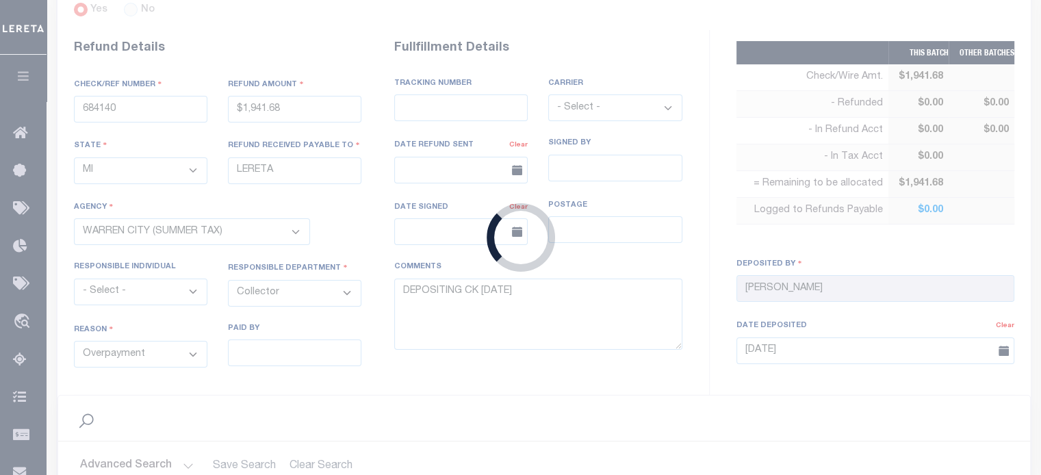
type input "3754"
type input "$954.55"
select select "2608517005"
select select
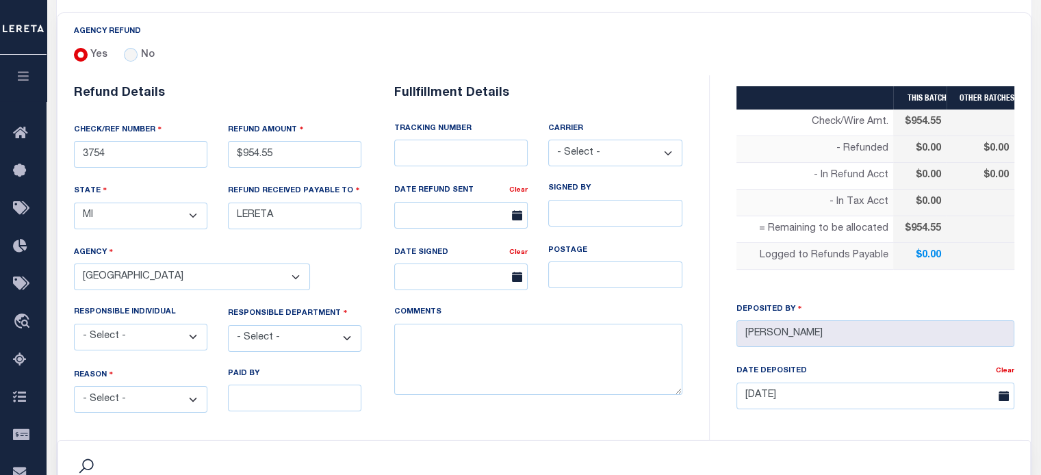
drag, startPoint x: 143, startPoint y: 392, endPoint x: 145, endPoint y: 384, distance: 8.5
click at [144, 392] on select "- Select - Change In Value Discount Applied Duplicate Payment Exemption Applied…" at bounding box center [140, 399] width 133 height 27
select select "OVP"
click at [74, 386] on select "- Select - Change In Value Discount Applied Duplicate Payment Exemption Applied…" at bounding box center [140, 399] width 133 height 27
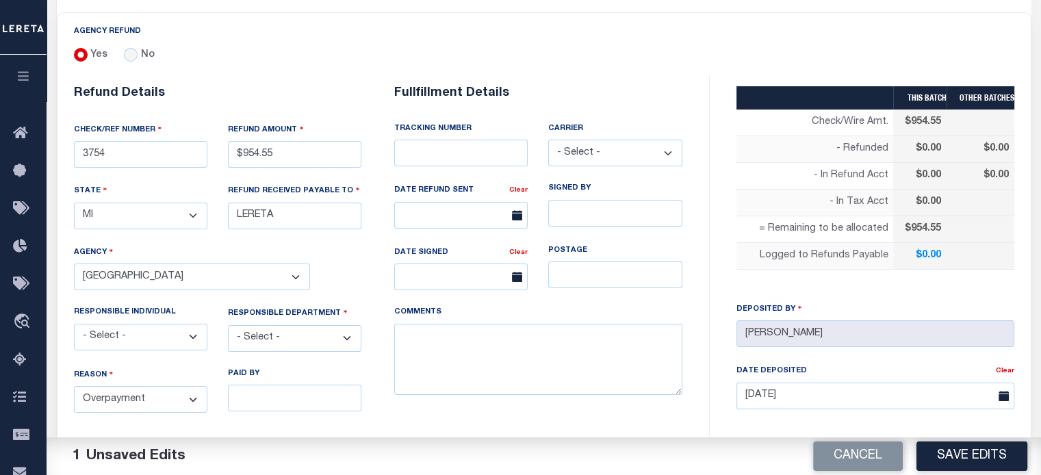
click at [250, 337] on select "- Select - 3rd Party Accounting AI Collector Customer Customer Service FactR JA…" at bounding box center [294, 338] width 133 height 27
select select "COL"
click at [228, 325] on select "- Select - 3rd Party Accounting AI Collector Customer Customer Service FactR JA…" at bounding box center [294, 338] width 133 height 27
click at [470, 341] on textarea "COMMENTS" at bounding box center [538, 360] width 288 height 72
type textarea "e"
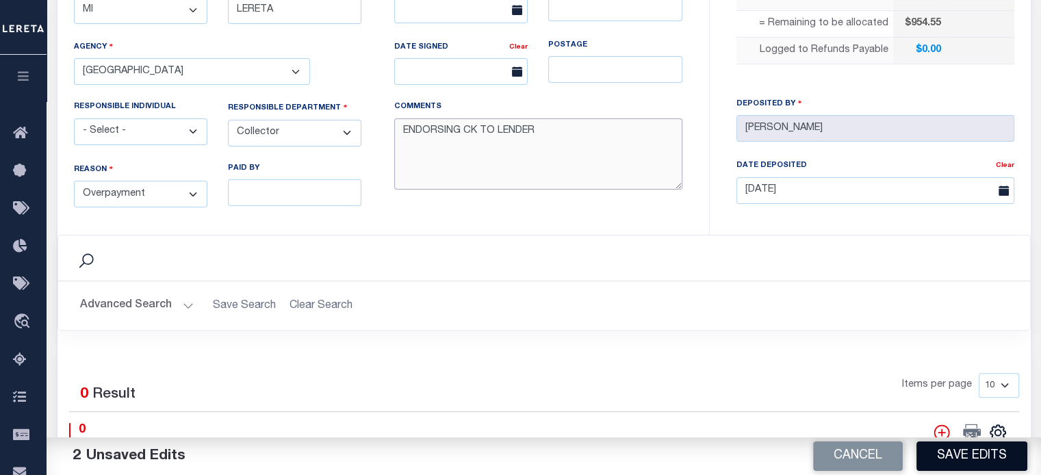
type textarea "ENDORSING CK TO LENDER"
drag, startPoint x: 962, startPoint y: 456, endPoint x: 924, endPoint y: 431, distance: 45.9
click at [962, 455] on button "Save Edits" at bounding box center [971, 455] width 111 height 29
type input "$954.55"
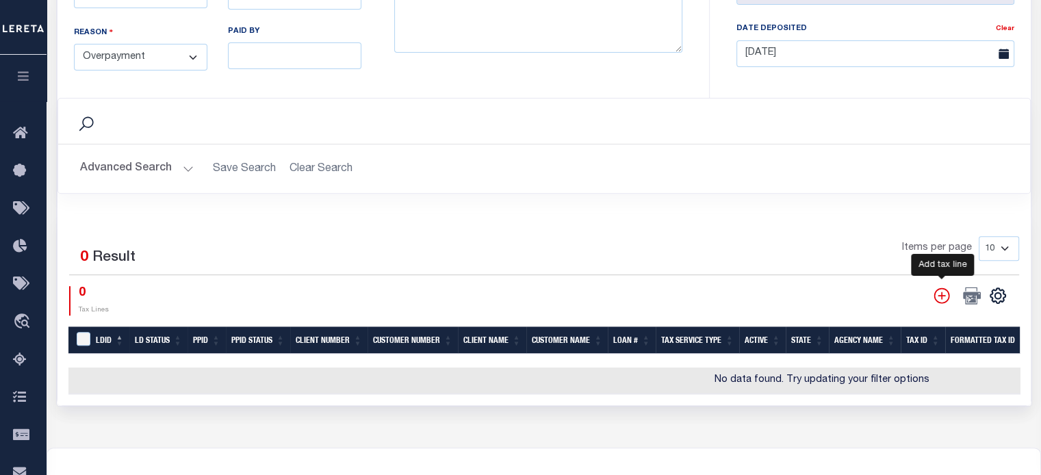
click at [939, 288] on icon "" at bounding box center [941, 296] width 18 height 18
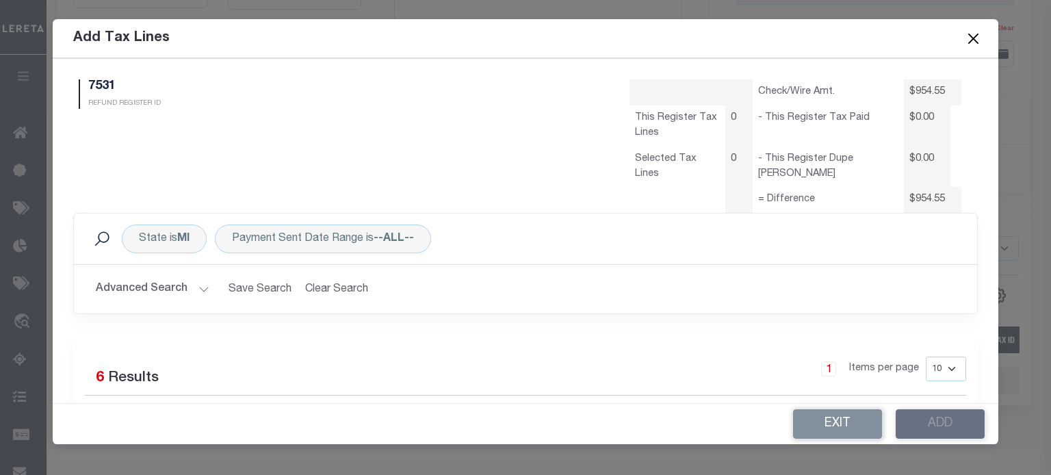
click at [177, 288] on button "Advanced Search" at bounding box center [153, 289] width 114 height 27
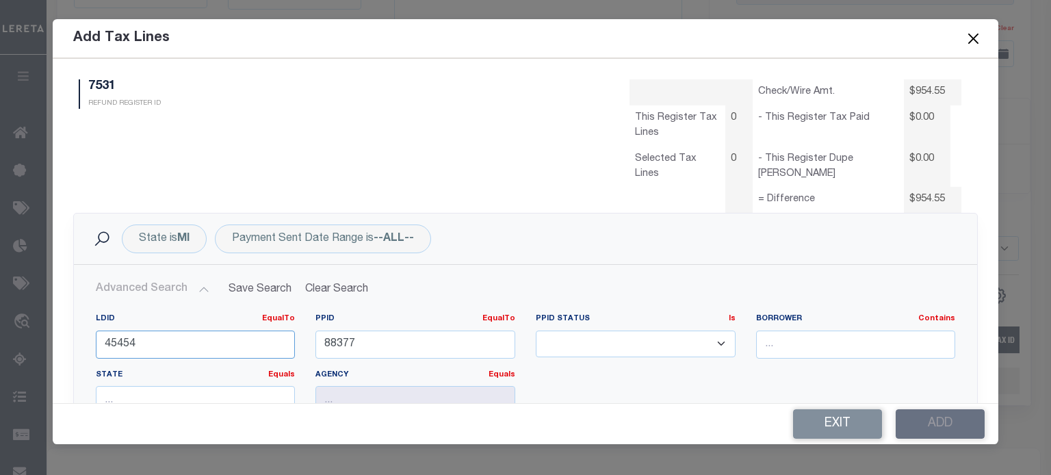
drag, startPoint x: 155, startPoint y: 334, endPoint x: -173, endPoint y: 332, distance: 328.4
click at [0, 332] on html "Home Refunds Details Profile Sign out" at bounding box center [525, 34] width 1051 height 1162
click at [375, 350] on input "88377" at bounding box center [415, 344] width 200 height 28
type input "8"
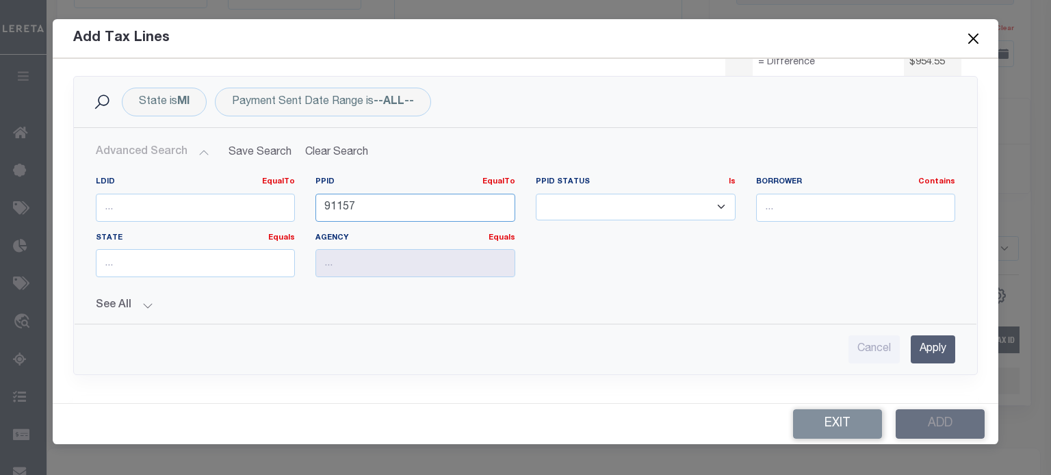
type input "91157"
click at [919, 341] on input "Apply" at bounding box center [933, 349] width 44 height 28
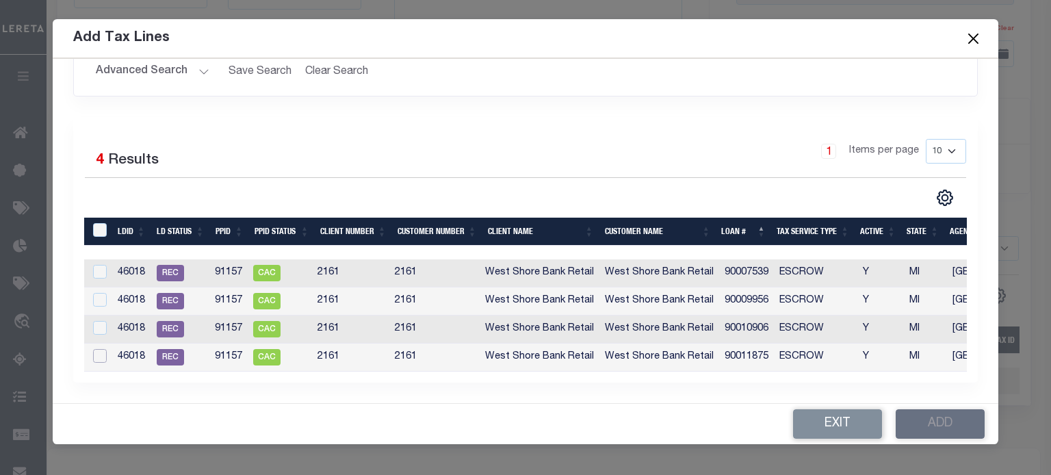
click at [101, 349] on input "checkbox" at bounding box center [100, 356] width 14 height 14
checkbox input "true"
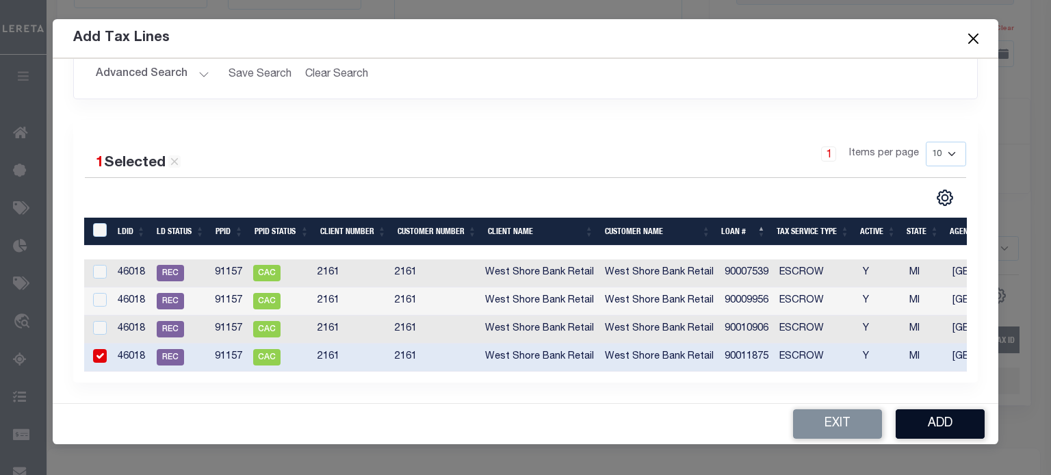
click at [960, 422] on button "Add" at bounding box center [940, 423] width 89 height 29
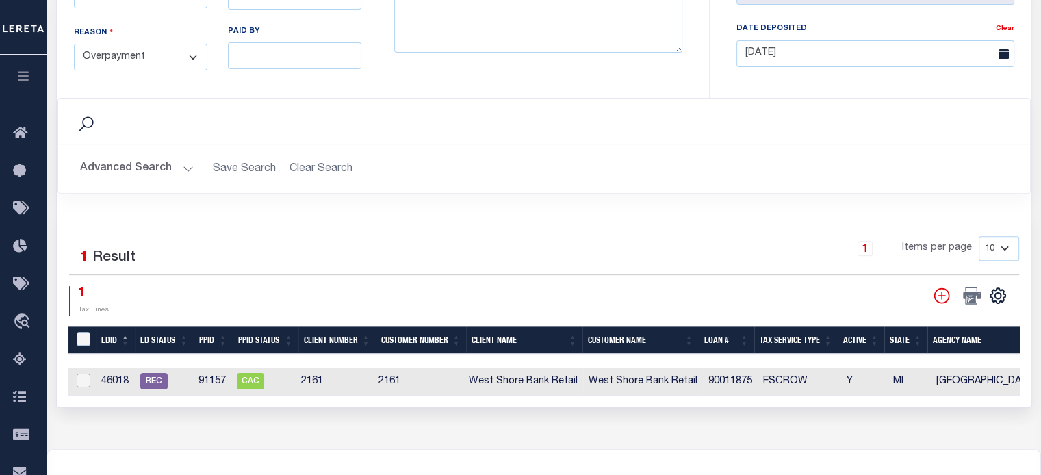
click at [77, 380] on input "checkbox" at bounding box center [84, 381] width 14 height 14
checkbox input "true"
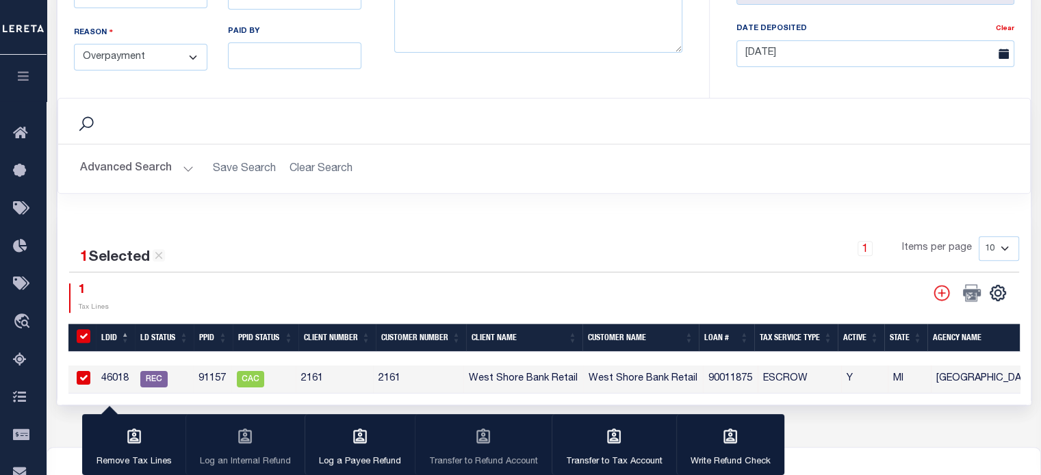
click at [374, 159] on h2 "Advanced Search Save Search Clear Search" at bounding box center [544, 168] width 950 height 27
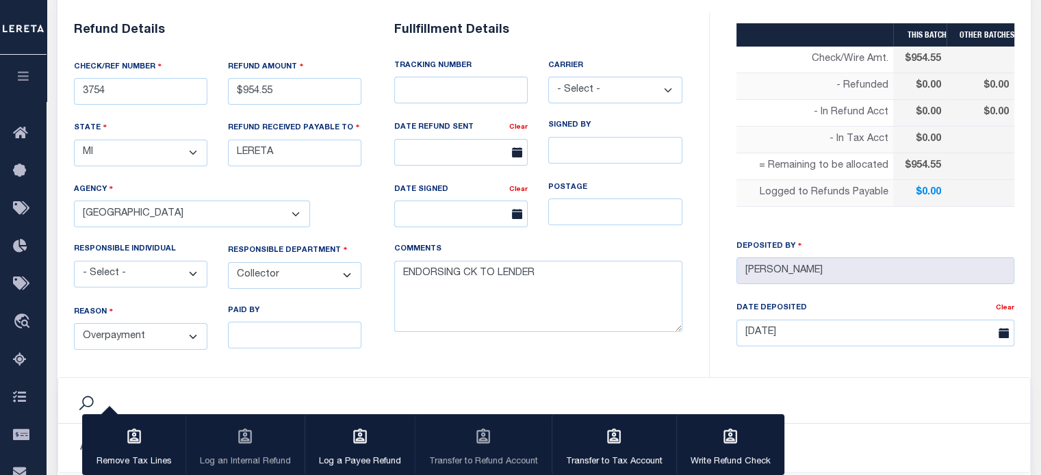
scroll to position [205, 0]
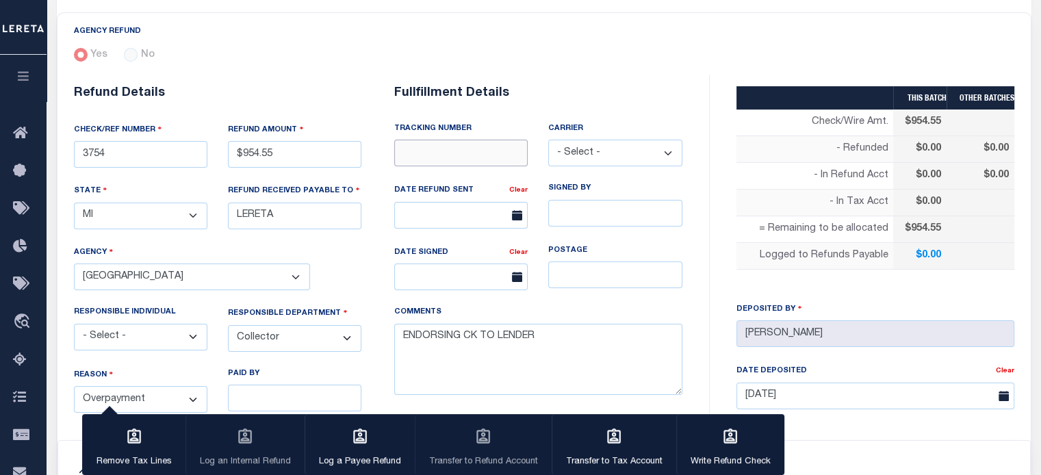
click at [452, 159] on input "text" at bounding box center [460, 153] width 133 height 27
type input "8848 5268 5320"
click at [449, 217] on input "text" at bounding box center [460, 215] width 133 height 27
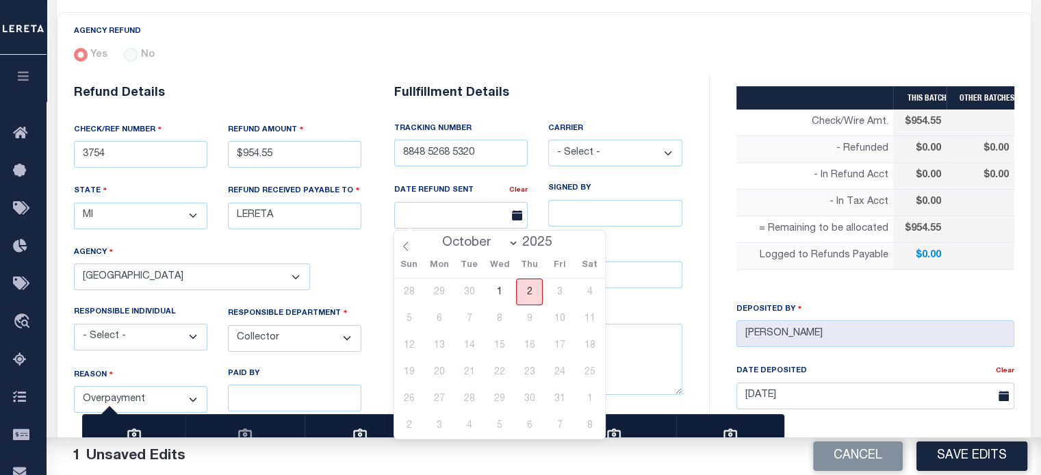
drag, startPoint x: 529, startPoint y: 288, endPoint x: 538, endPoint y: 264, distance: 25.5
click at [529, 286] on span "2" at bounding box center [529, 291] width 27 height 27
type input "[DATE]"
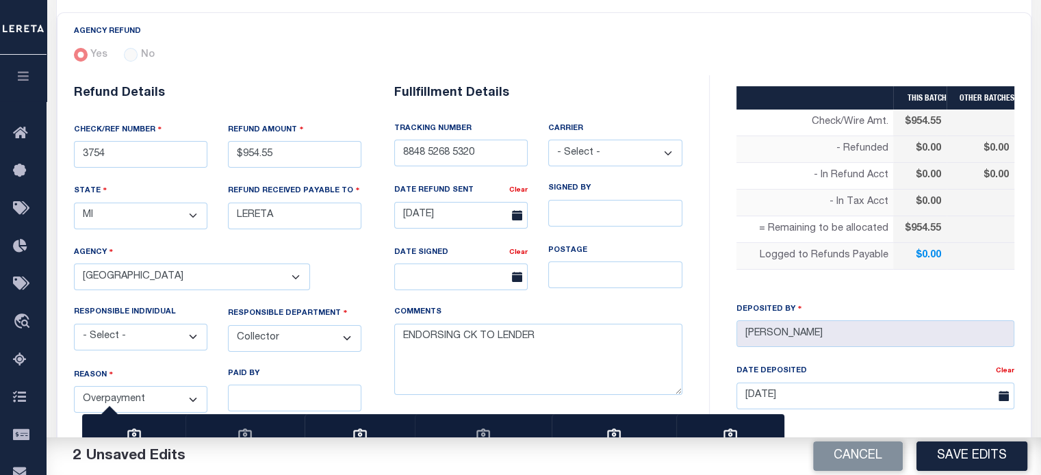
drag, startPoint x: 583, startPoint y: 153, endPoint x: 583, endPoint y: 162, distance: 8.9
click at [583, 153] on select "- Select - Fedex USPS" at bounding box center [614, 153] width 133 height 27
select select "FDX"
click at [548, 140] on select "- Select - Fedex USPS" at bounding box center [614, 153] width 133 height 27
click at [990, 452] on button "Save Edits" at bounding box center [971, 455] width 111 height 29
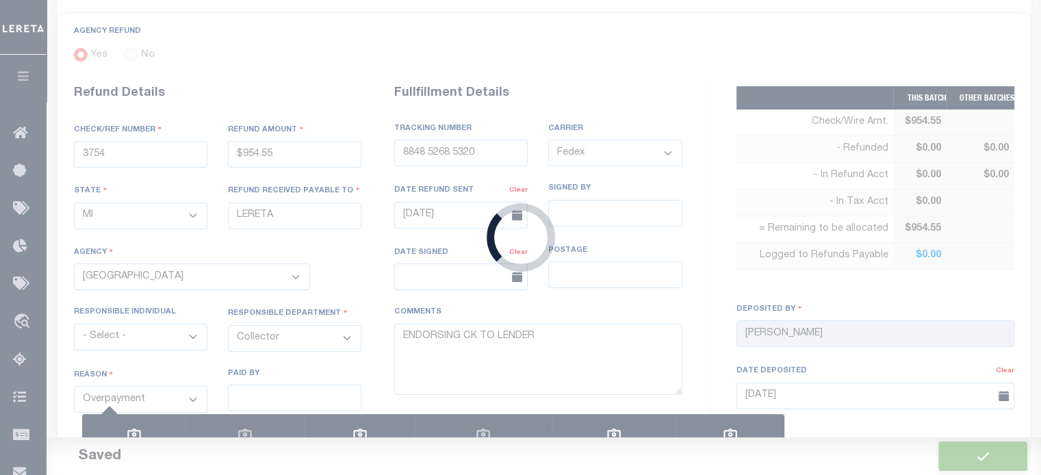
type input "$954.55"
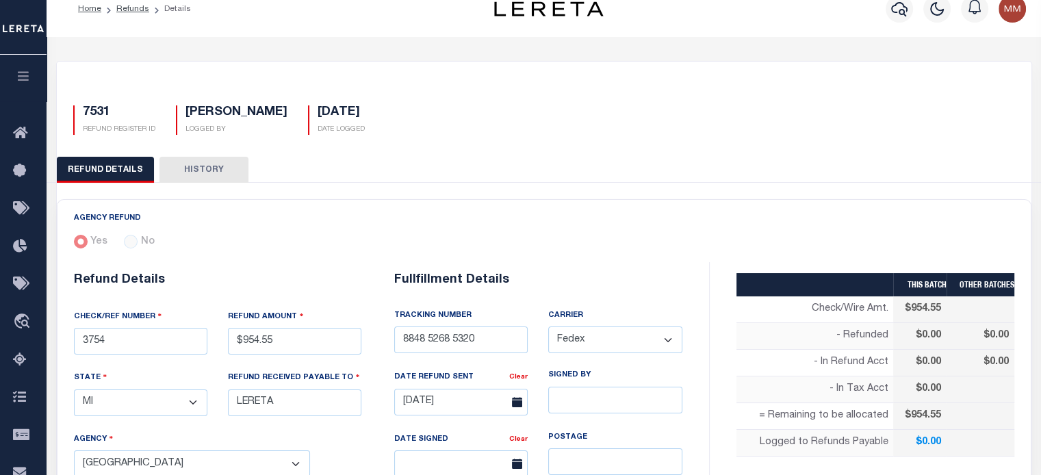
scroll to position [0, 0]
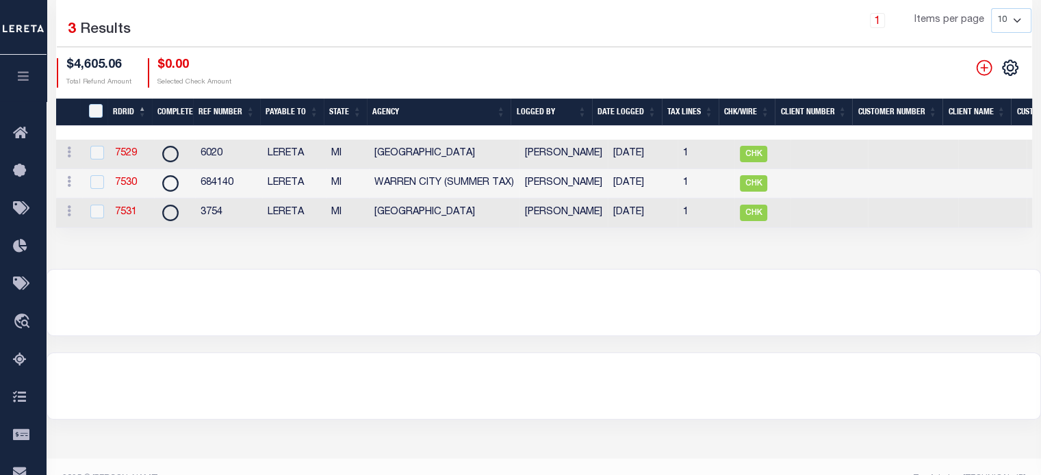
scroll to position [250, 0]
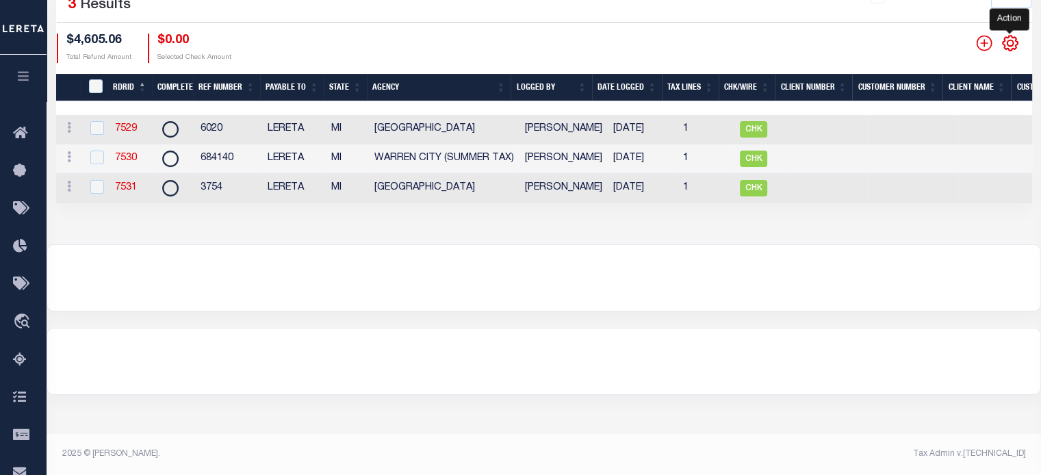
click at [1008, 41] on icon "" at bounding box center [1009, 43] width 6 height 6
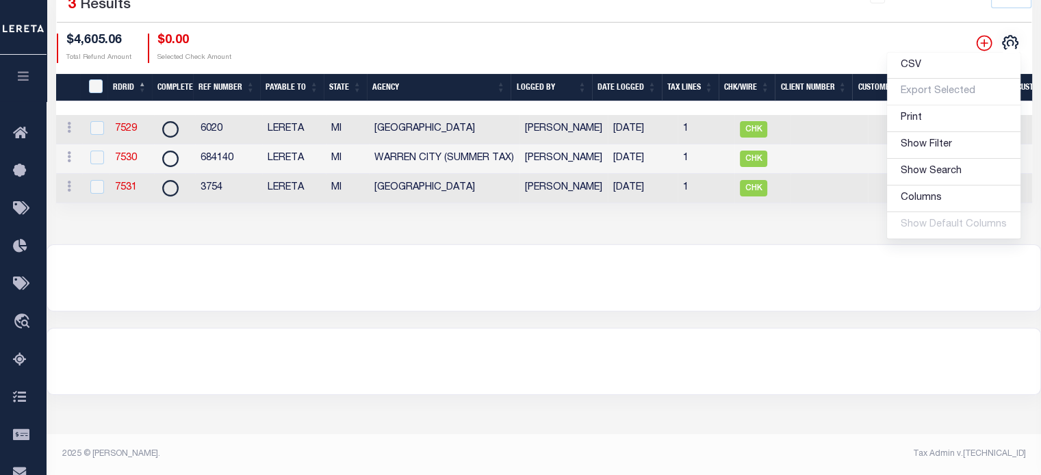
drag, startPoint x: 863, startPoint y: 29, endPoint x: 889, endPoint y: 28, distance: 26.0
click at [864, 29] on div "Selected 3 Results 1 Items per page 10 25 50 100 $4,605.06 Total Refund Amount …" at bounding box center [544, 23] width 996 height 79
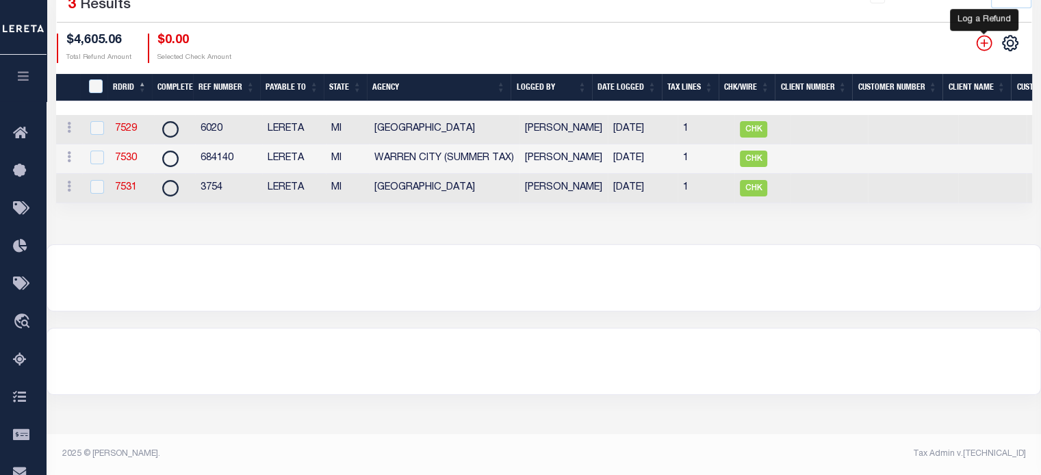
click at [982, 44] on icon "" at bounding box center [984, 43] width 18 height 18
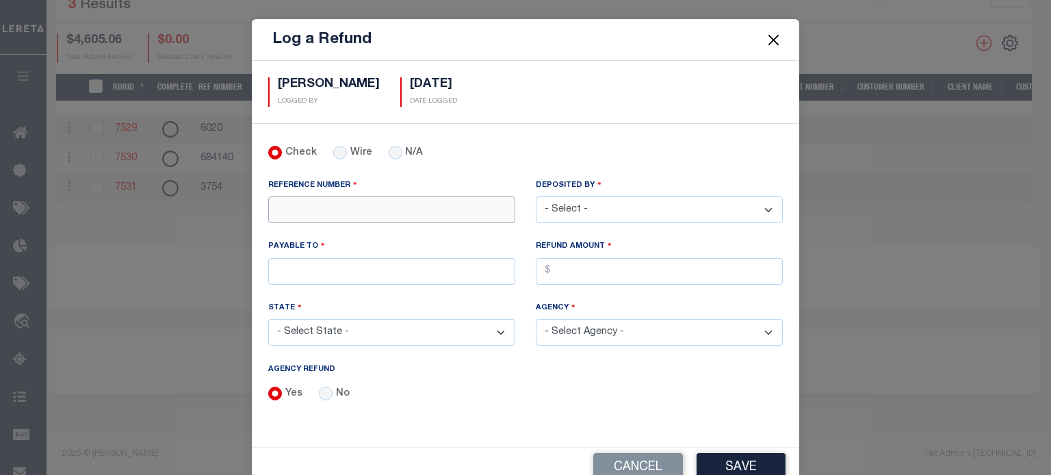
drag, startPoint x: 315, startPoint y: 210, endPoint x: 308, endPoint y: 209, distance: 6.9
click at [315, 209] on input "REFERENCE NUMBER" at bounding box center [391, 209] width 247 height 27
type input "12160"
click at [621, 207] on select "- Select - [PERSON_NAME] [PERSON_NAME] [PERSON_NAME] [PERSON_NAME] [PERSON_NAME…" at bounding box center [659, 209] width 247 height 27
select select "[PERSON_NAME]"
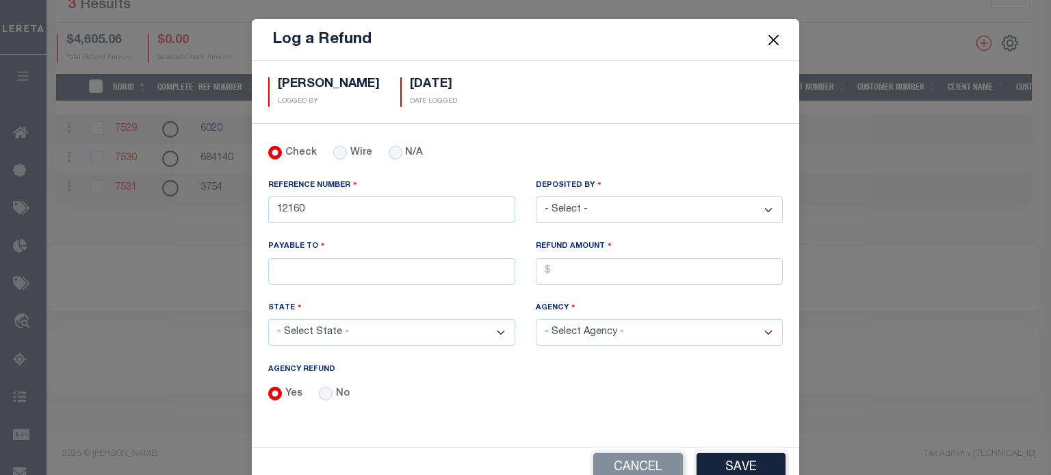
click at [536, 196] on select "- Select - [PERSON_NAME] [PERSON_NAME] [PERSON_NAME] [PERSON_NAME] [PERSON_NAME…" at bounding box center [659, 209] width 247 height 27
click at [295, 268] on input "PAYABLE TO" at bounding box center [391, 271] width 247 height 27
type input "LERETA"
click at [569, 263] on input "AGENCY REFUND" at bounding box center [659, 271] width 247 height 27
type input "$633.71"
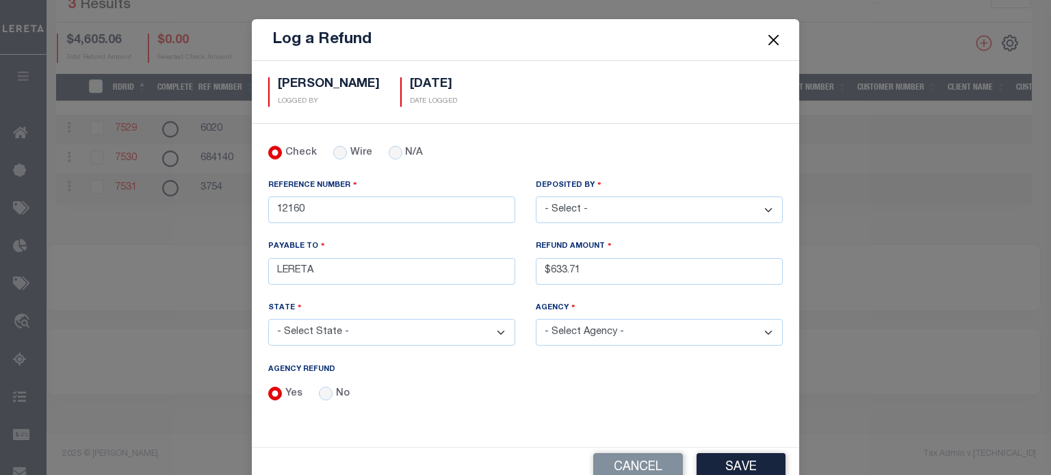
click at [358, 329] on select "- Select State - [US_STATE] AL AR AZ CA CO [GEOGRAPHIC_DATA] [GEOGRAPHIC_DATA] …" at bounding box center [391, 332] width 247 height 27
select select "MI"
click at [268, 319] on select "- Select State - [US_STATE] AL AR AZ CA CO [GEOGRAPHIC_DATA] [GEOGRAPHIC_DATA] …" at bounding box center [391, 332] width 247 height 27
click at [566, 337] on select "- Select Agency - [GEOGRAPHIC_DATA] [GEOGRAPHIC_DATA] [PERSON_NAME][GEOGRAPHIC_…" at bounding box center [659, 332] width 247 height 27
click at [536, 319] on select "- Select Agency - [GEOGRAPHIC_DATA] [GEOGRAPHIC_DATA] [PERSON_NAME][GEOGRAPHIC_…" at bounding box center [659, 332] width 247 height 27
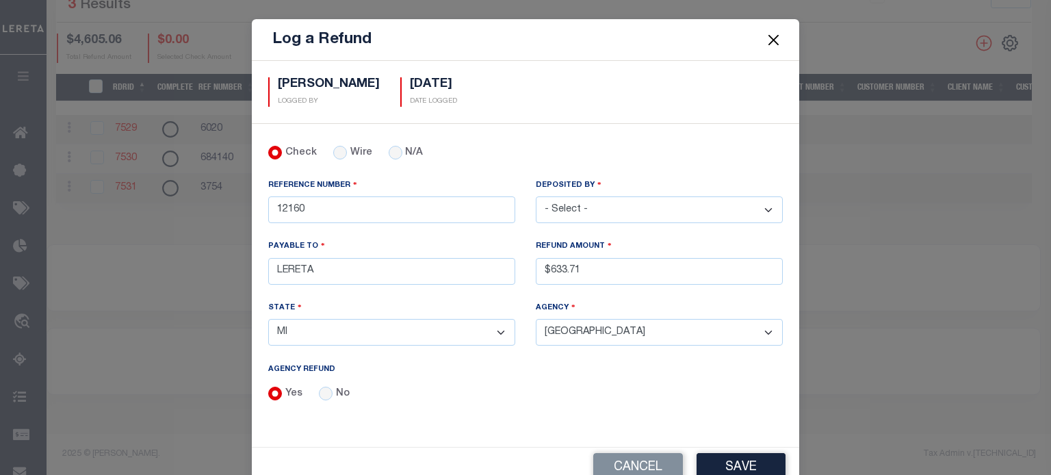
click at [610, 324] on select "- Select Agency - [GEOGRAPHIC_DATA] [GEOGRAPHIC_DATA] [PERSON_NAME][GEOGRAPHIC_…" at bounding box center [659, 332] width 247 height 27
select select "2610119004"
click at [536, 319] on select "- Select Agency - [GEOGRAPHIC_DATA] [GEOGRAPHIC_DATA] [PERSON_NAME][GEOGRAPHIC_…" at bounding box center [659, 332] width 247 height 27
click at [737, 462] on button "Save" at bounding box center [740, 467] width 89 height 29
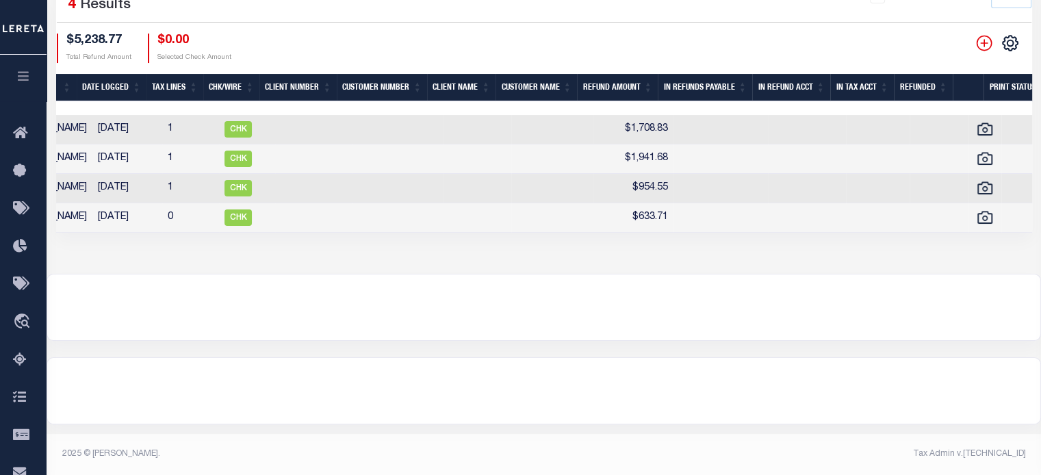
scroll to position [0, 525]
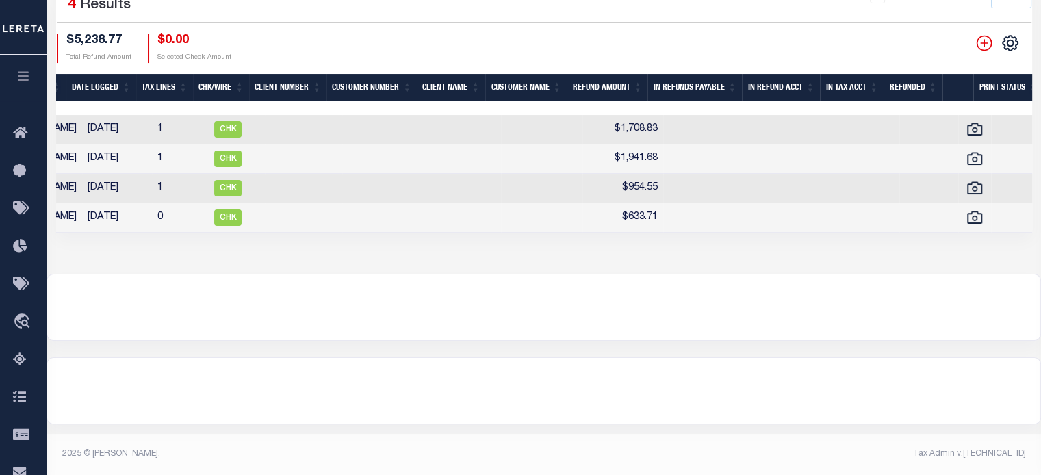
click at [667, 231] on td at bounding box center [710, 217] width 94 height 29
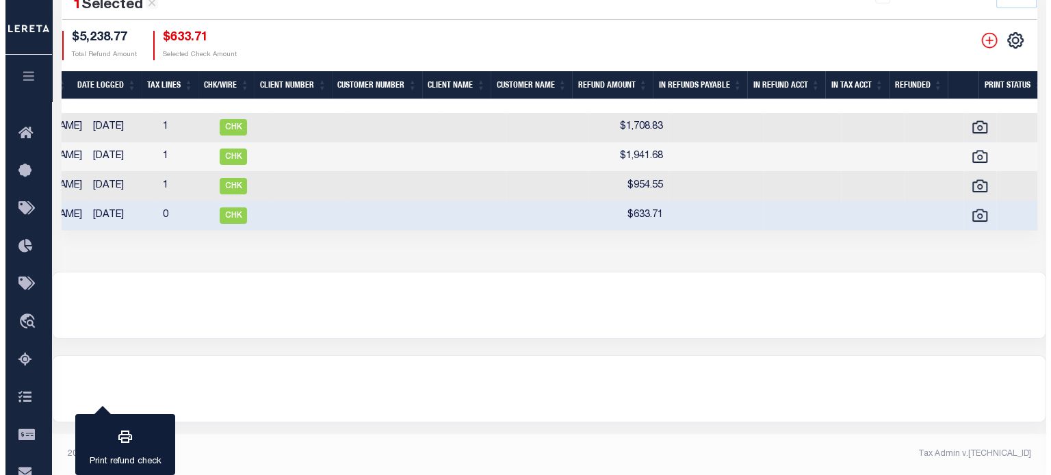
scroll to position [0, 536]
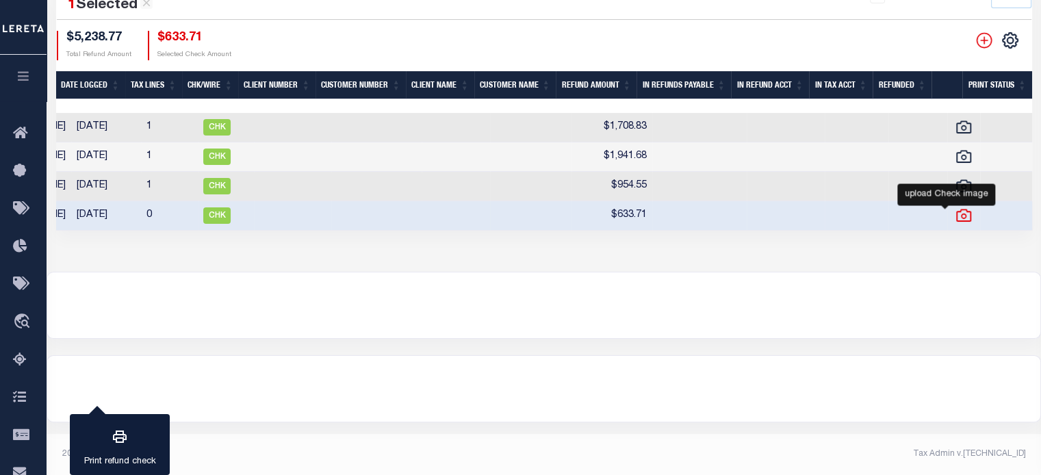
click at [956, 220] on icon at bounding box center [963, 215] width 15 height 12
checkbox input "false"
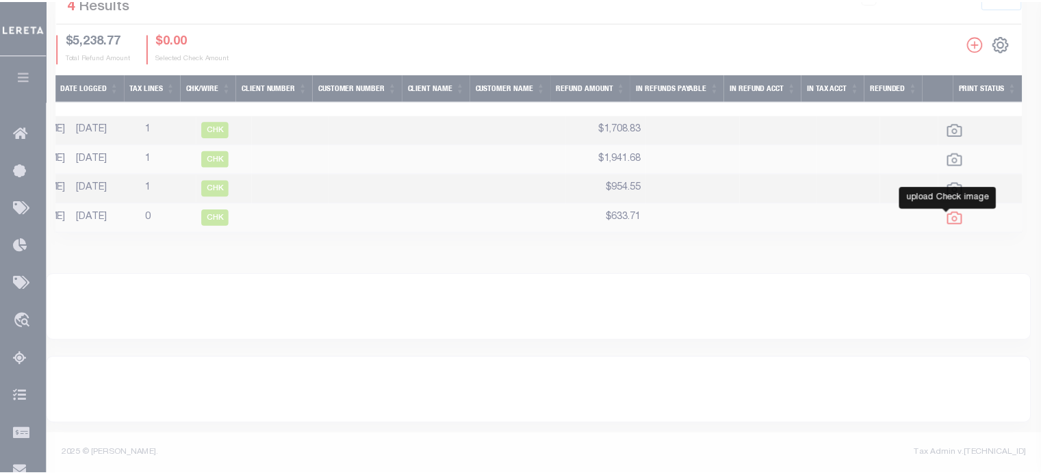
scroll to position [0, 526]
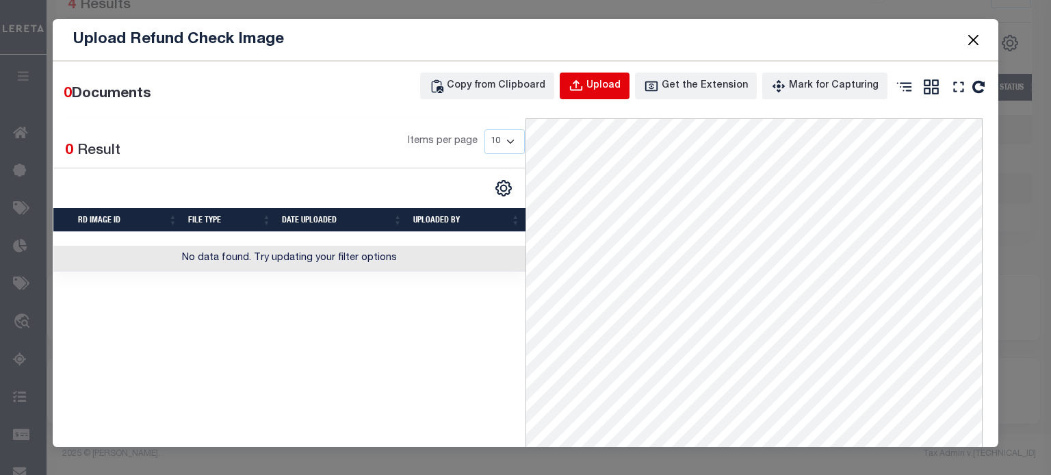
click at [594, 88] on div "Upload" at bounding box center [603, 86] width 34 height 15
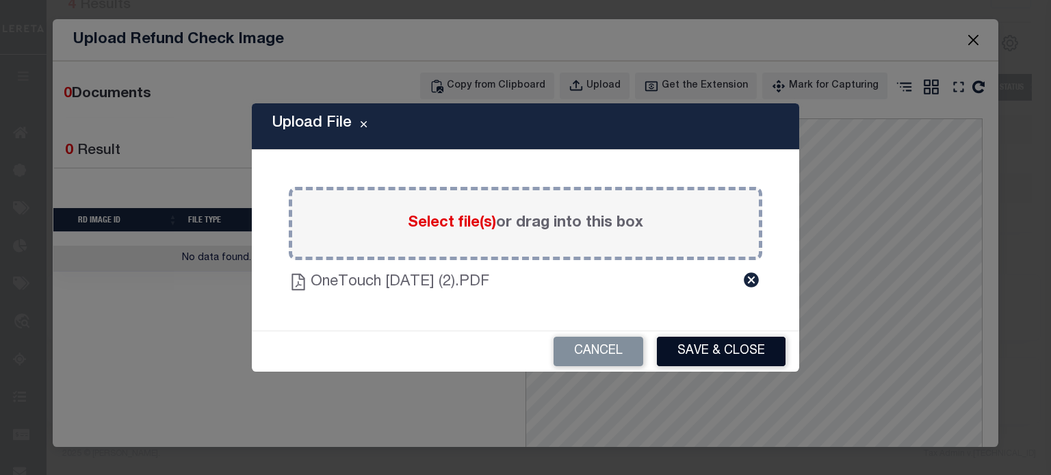
click at [731, 350] on button "Save & Close" at bounding box center [721, 351] width 129 height 29
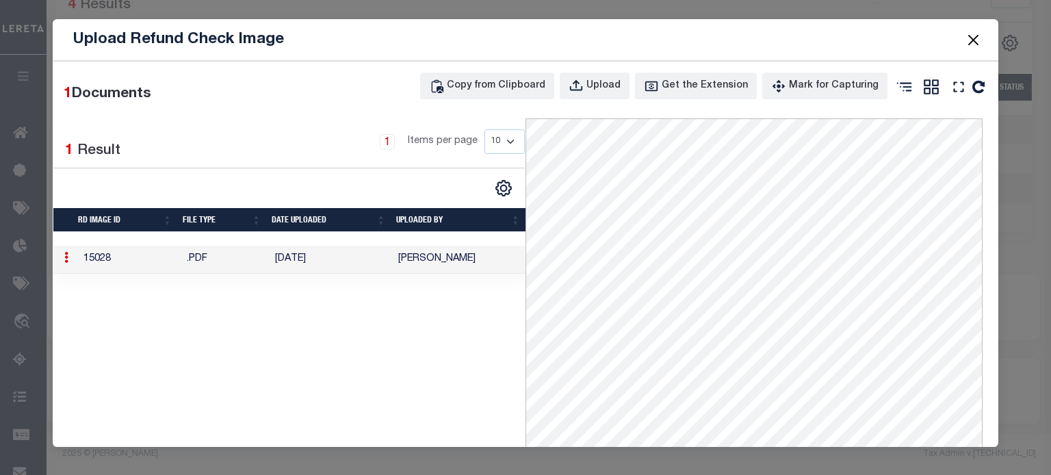
click at [976, 33] on button "Close" at bounding box center [973, 40] width 18 height 18
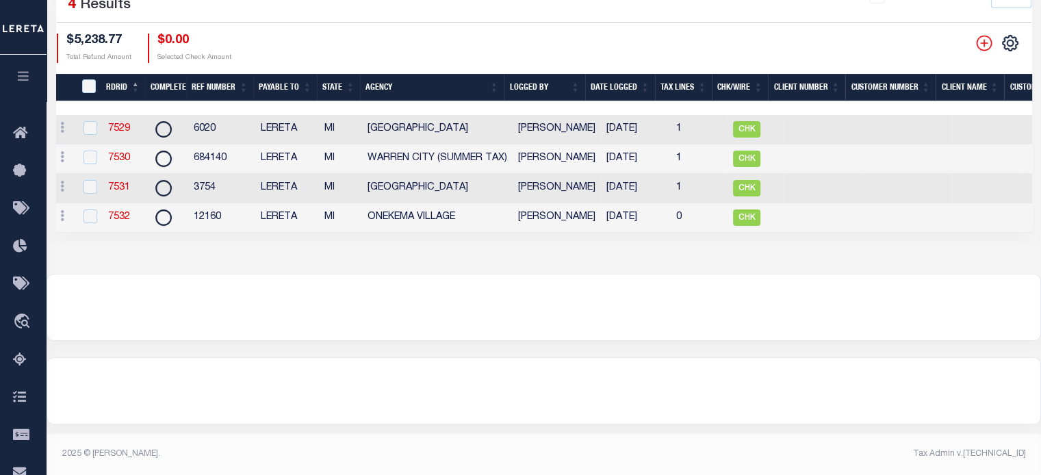
scroll to position [0, 0]
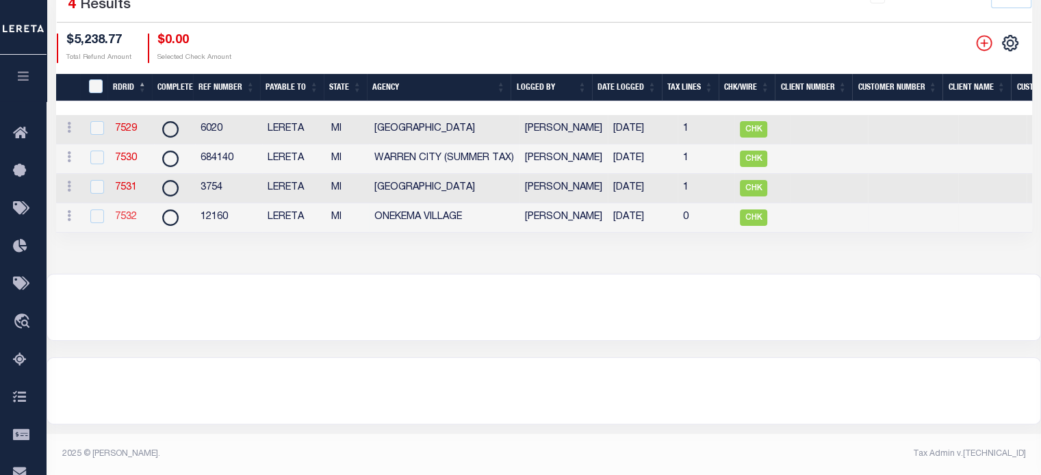
click at [115, 218] on link "7532" at bounding box center [126, 217] width 22 height 10
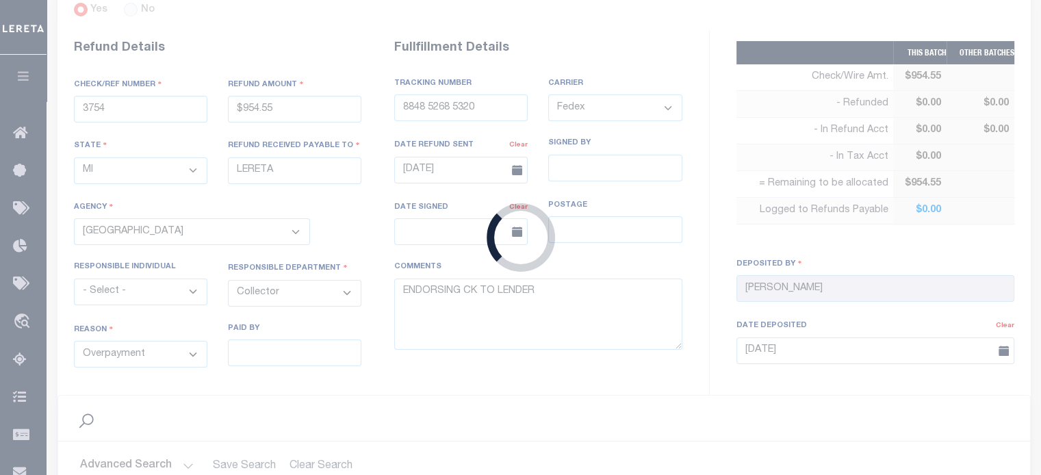
scroll to position [691, 0]
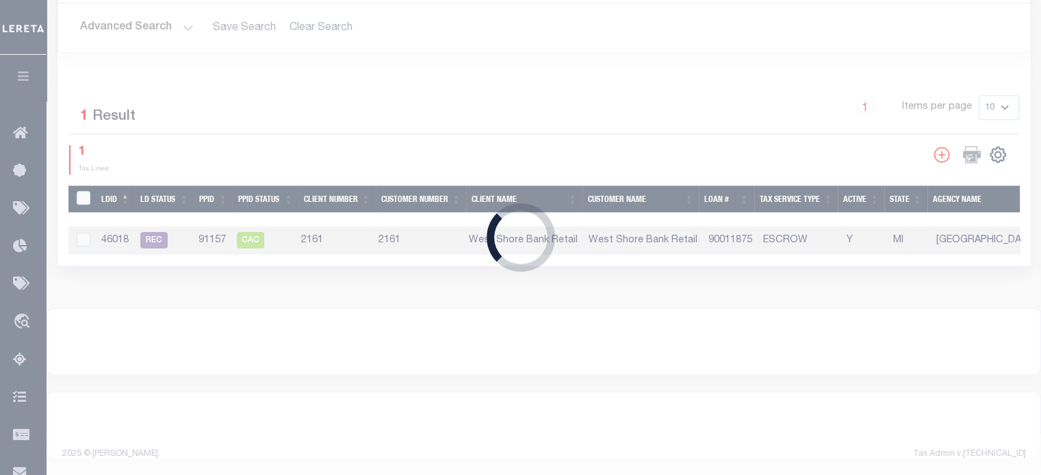
type input "12160"
type input "$633.71"
select select "2610119004"
select select
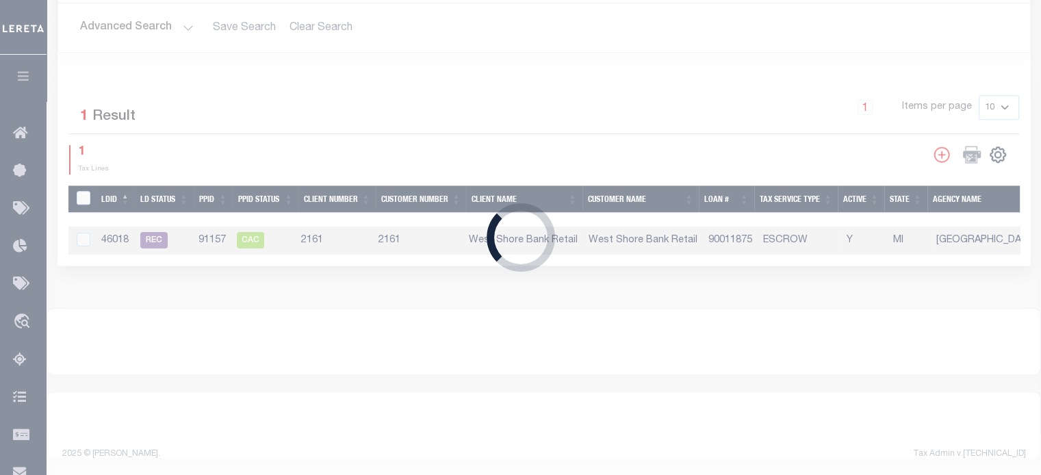
select select
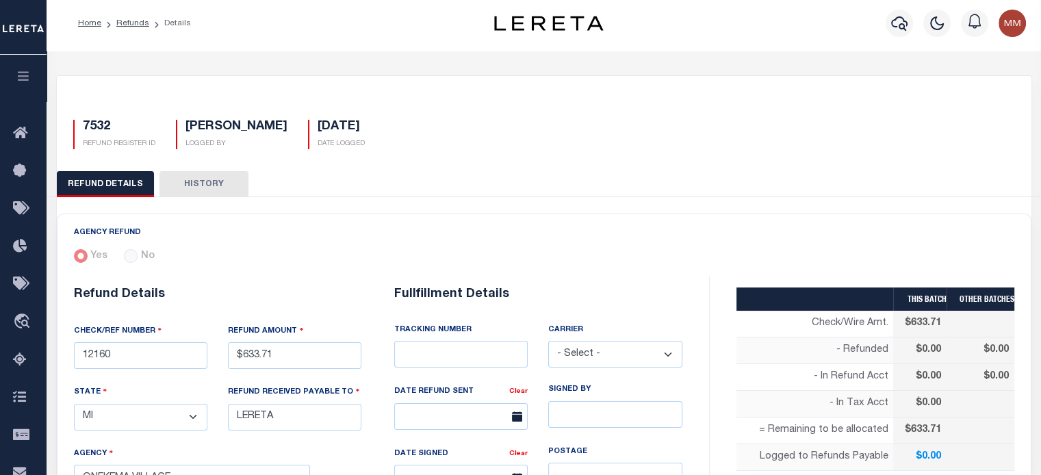
scroll to position [205, 0]
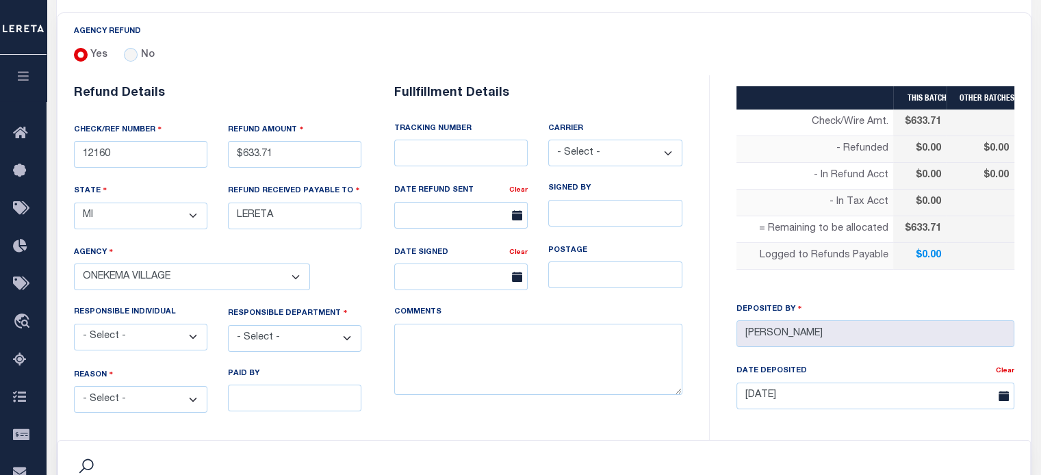
click at [130, 393] on select "- Select - Change In Value Discount Applied Duplicate Payment Exemption Applied…" at bounding box center [140, 399] width 133 height 27
select select "OVP"
click at [74, 386] on select "- Select - Change In Value Discount Applied Duplicate Payment Exemption Applied…" at bounding box center [140, 399] width 133 height 27
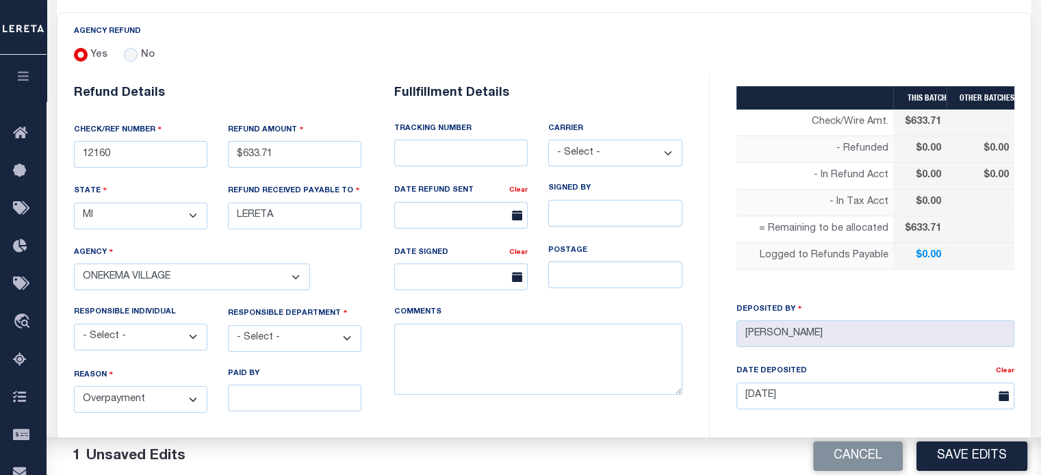
drag, startPoint x: 295, startPoint y: 335, endPoint x: 293, endPoint y: 328, distance: 7.1
click at [295, 335] on select "- Select - 3rd Party Accounting AI Collector Customer Customer Service FactR JA…" at bounding box center [294, 338] width 133 height 27
select select "COL"
click at [228, 325] on select "- Select - 3rd Party Accounting AI Collector Customer Customer Service FactR JA…" at bounding box center [294, 338] width 133 height 27
click at [428, 365] on textarea "COMMENTS" at bounding box center [538, 360] width 288 height 72
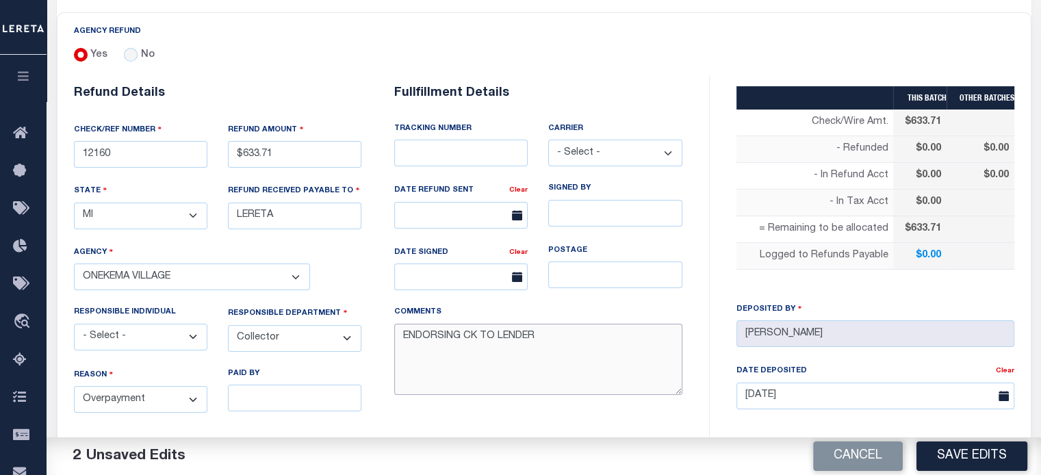
type textarea "ENDORSING CK TO LENDER"
click at [465, 155] on input "text" at bounding box center [460, 153] width 133 height 27
type input "8848 5268 5320"
click at [607, 149] on select "- Select - Fedex USPS" at bounding box center [614, 153] width 133 height 27
select select "FDX"
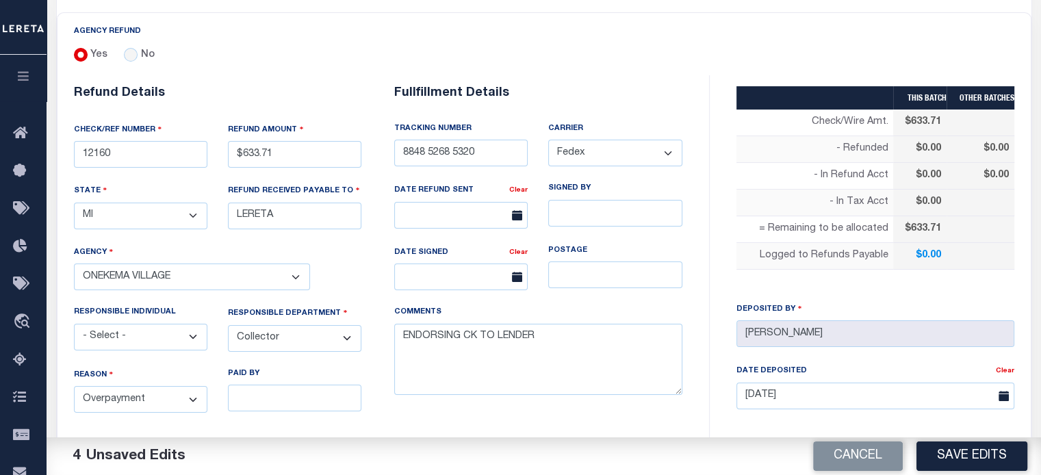
click at [548, 140] on select "- Select - Fedex USPS" at bounding box center [614, 153] width 133 height 27
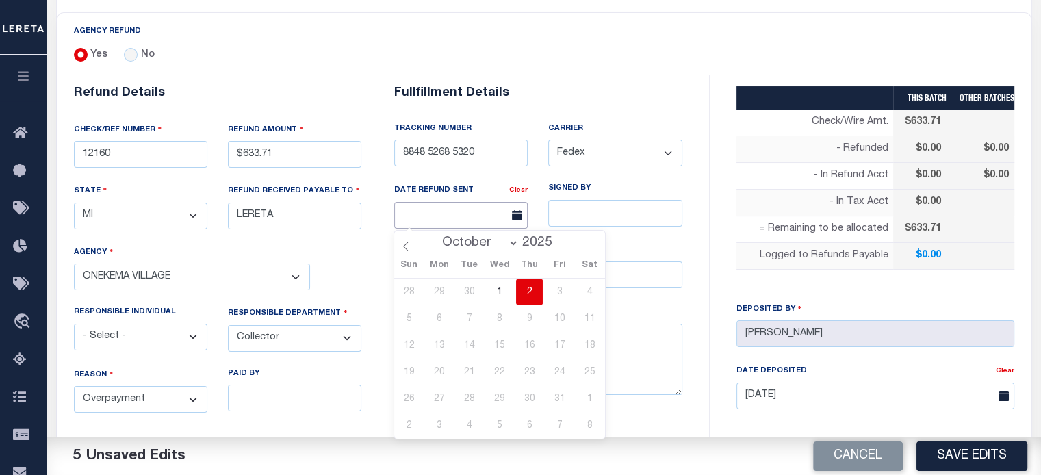
drag, startPoint x: 486, startPoint y: 211, endPoint x: 490, endPoint y: 196, distance: 15.4
click at [486, 212] on input "text" at bounding box center [460, 215] width 133 height 27
drag, startPoint x: 531, startPoint y: 290, endPoint x: 676, endPoint y: 371, distance: 166.3
click at [531, 290] on span "2" at bounding box center [529, 291] width 27 height 27
type input "[DATE]"
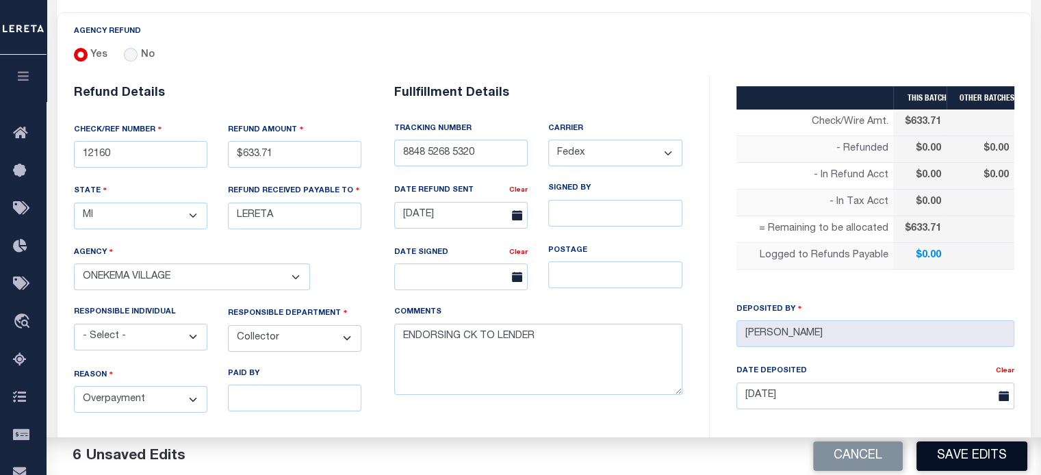
click at [961, 454] on button "Save Edits" at bounding box center [971, 455] width 111 height 29
type input "$633.71"
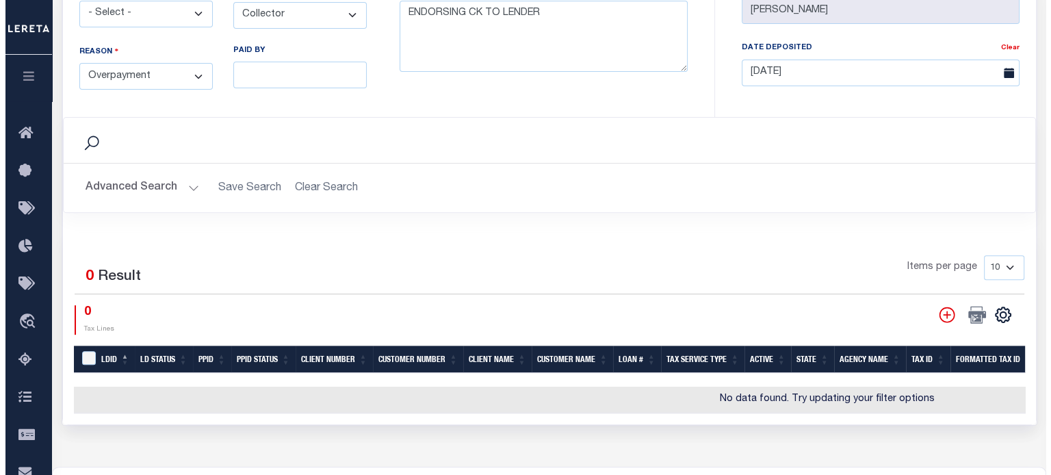
scroll to position [616, 0]
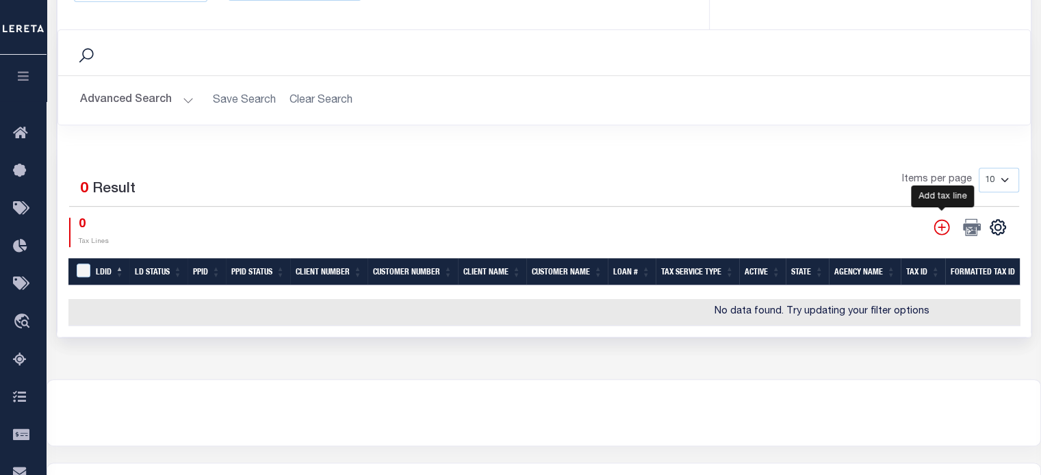
click at [941, 218] on icon "" at bounding box center [941, 227] width 18 height 18
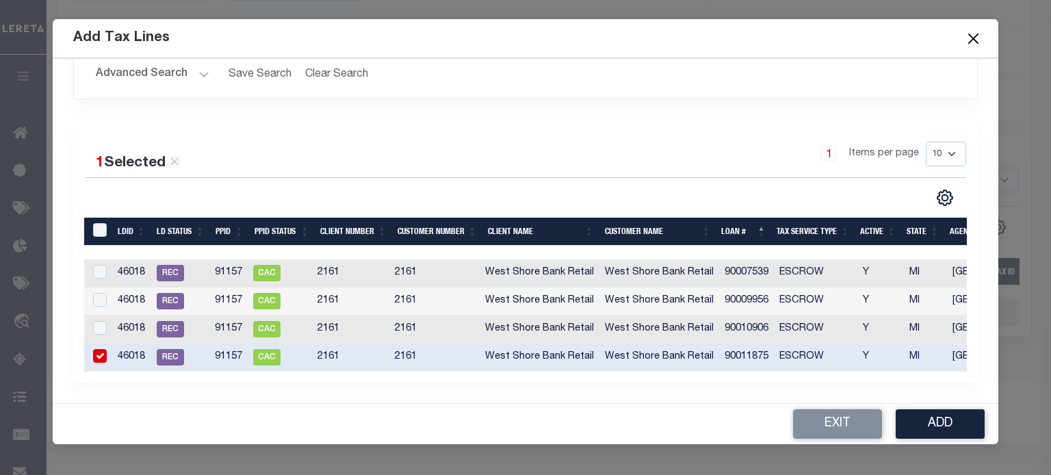
scroll to position [0, 0]
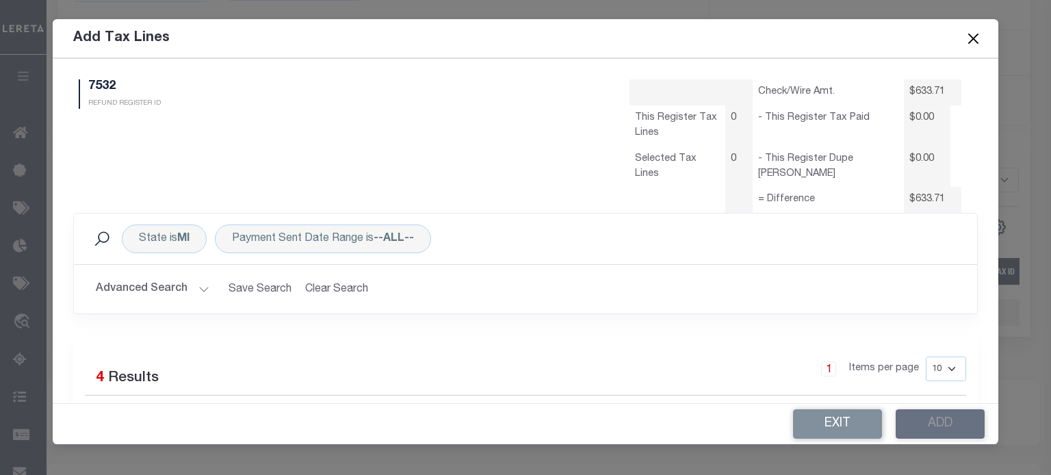
click at [189, 285] on button "Advanced Search" at bounding box center [153, 289] width 114 height 27
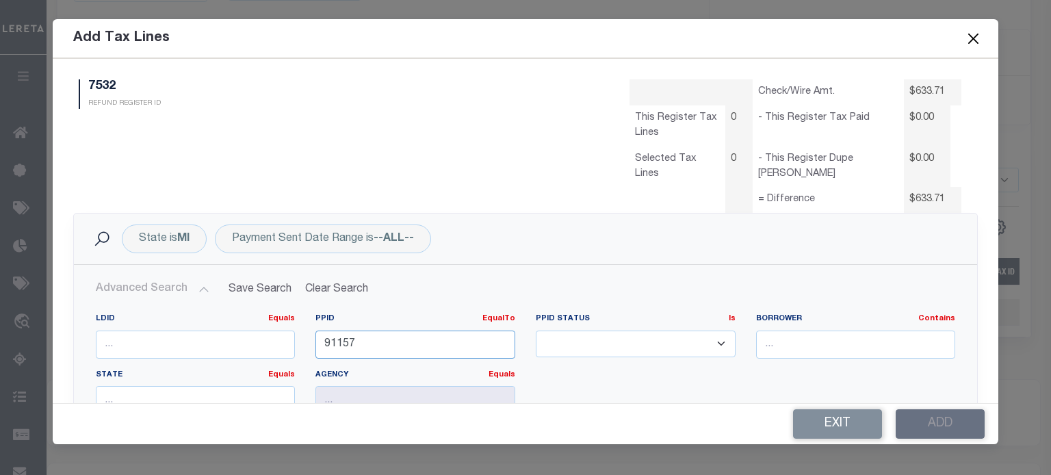
drag, startPoint x: 368, startPoint y: 335, endPoint x: 239, endPoint y: 335, distance: 129.3
click at [245, 335] on div "LDID Equals Equals Is Not Equal To Is Greater Than Is Less Than PPID EqualTo Eq…" at bounding box center [526, 369] width 880 height 112
type input "91137"
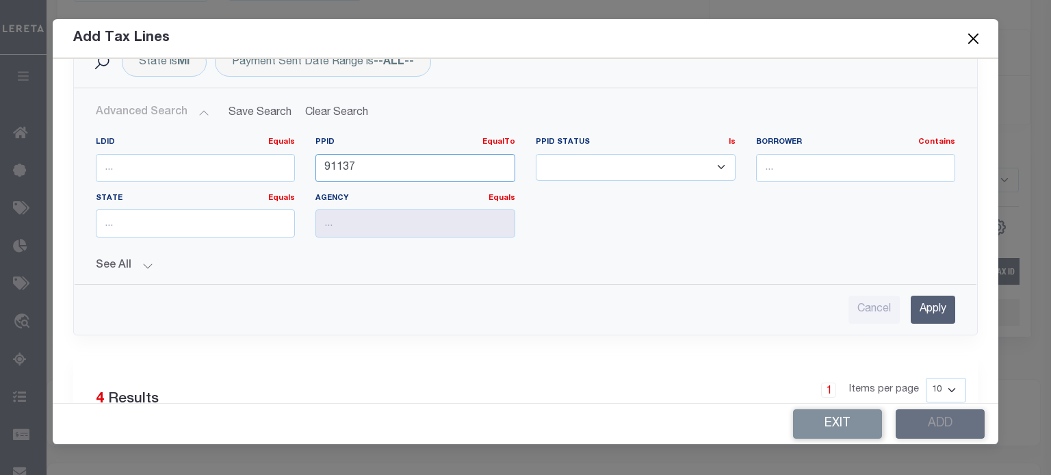
scroll to position [205, 0]
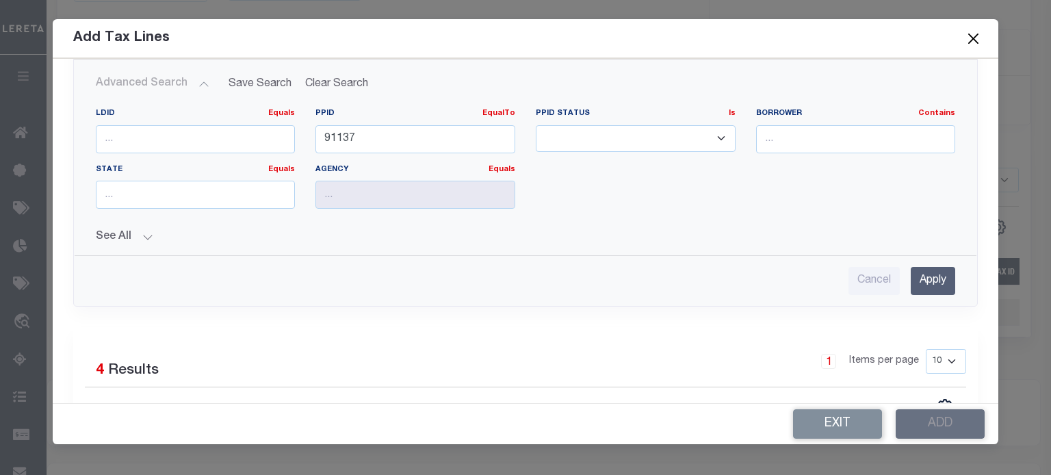
click at [923, 270] on input "Apply" at bounding box center [933, 281] width 44 height 28
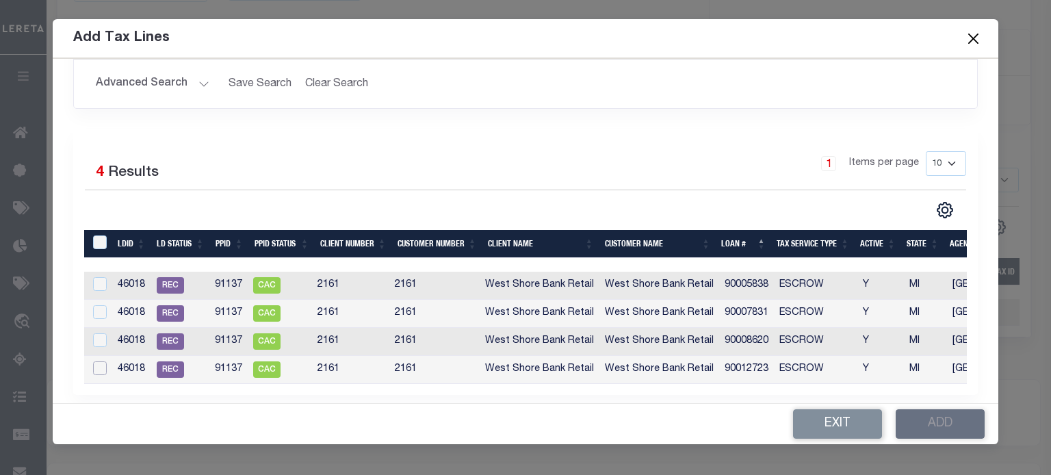
click at [101, 368] on input "checkbox" at bounding box center [100, 368] width 14 height 14
checkbox input "true"
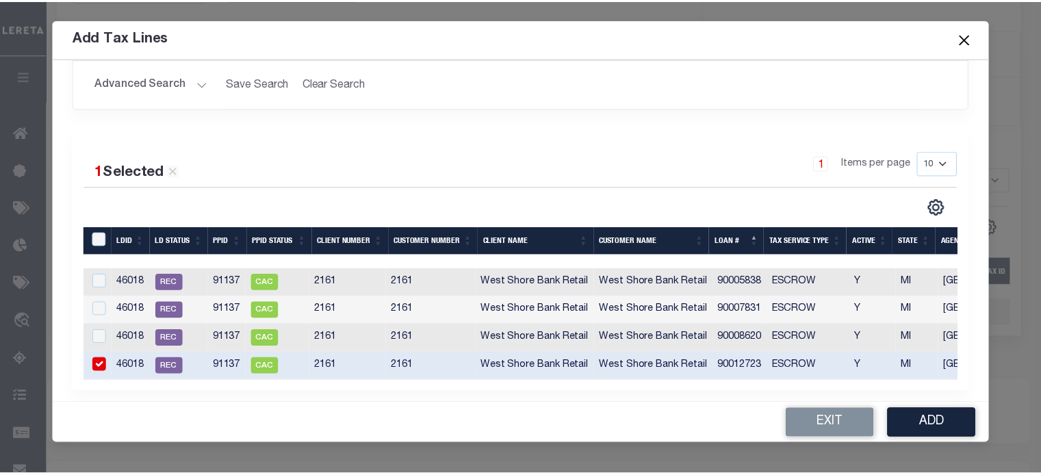
scroll to position [0, 377]
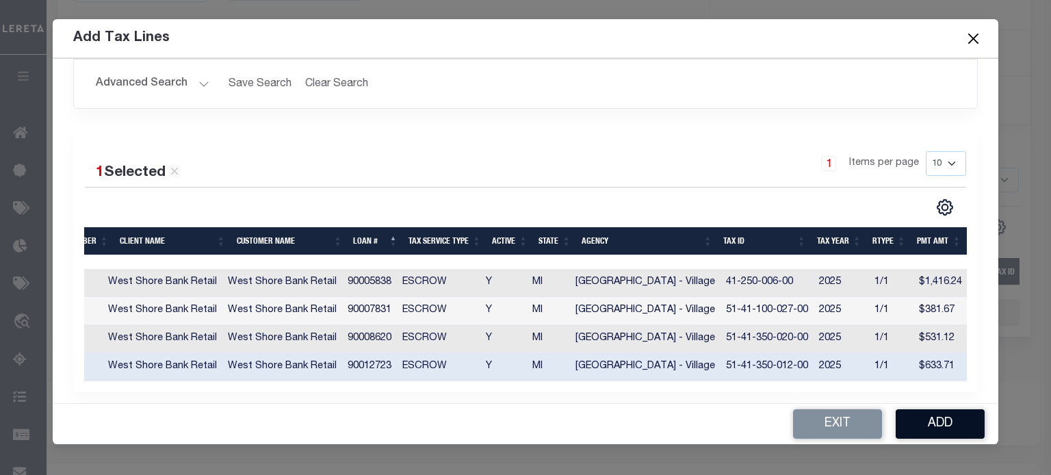
click at [952, 413] on button "Add" at bounding box center [940, 423] width 89 height 29
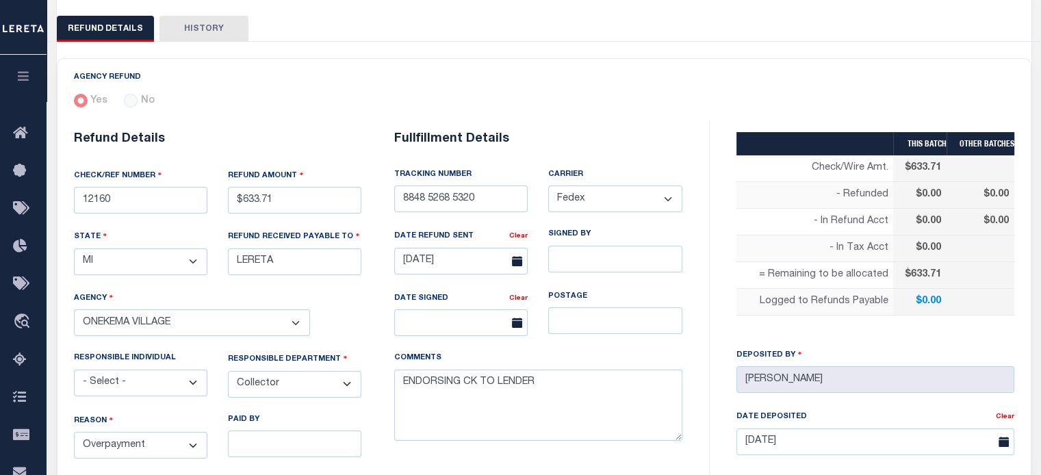
scroll to position [68, 0]
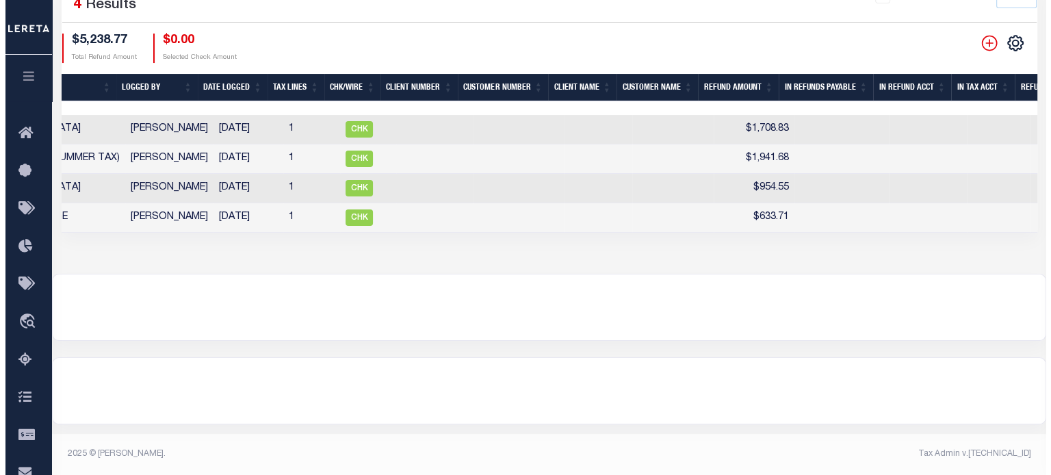
scroll to position [0, 536]
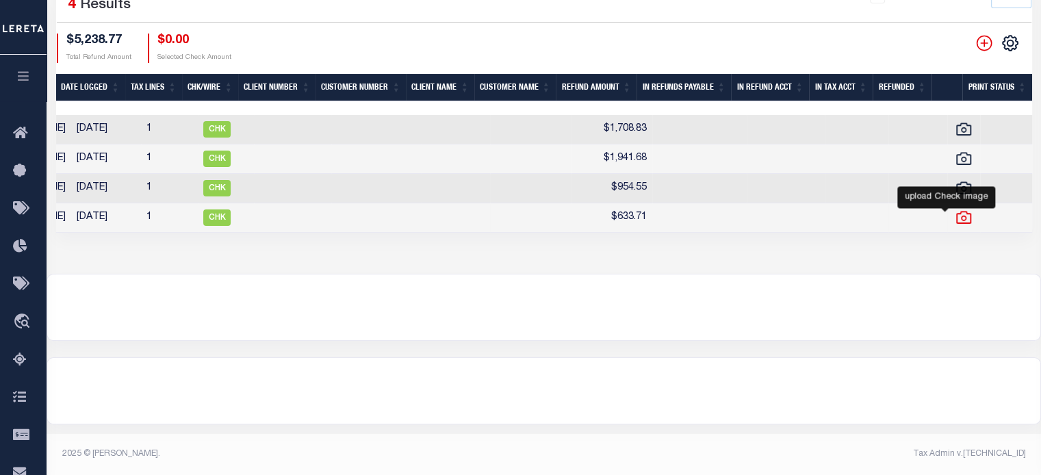
click at [954, 219] on icon "" at bounding box center [963, 218] width 18 height 18
checkbox input "true"
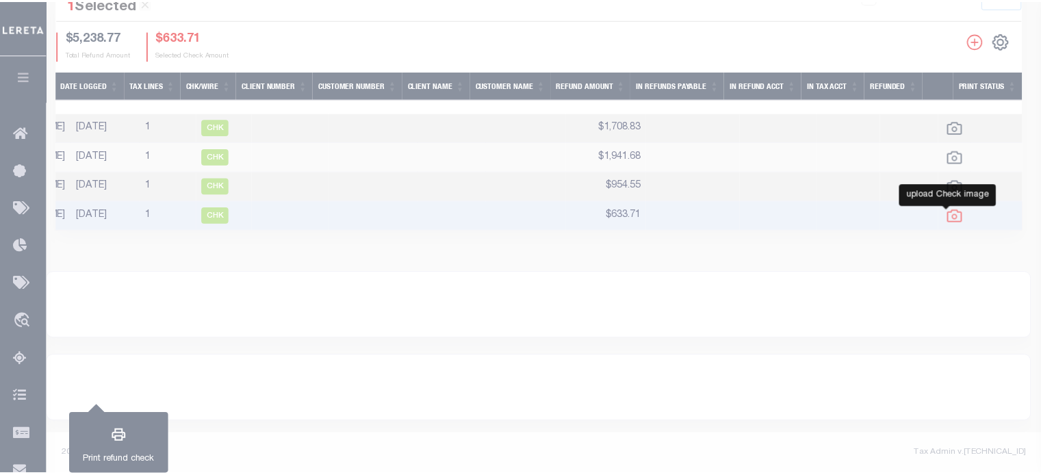
scroll to position [0, 526]
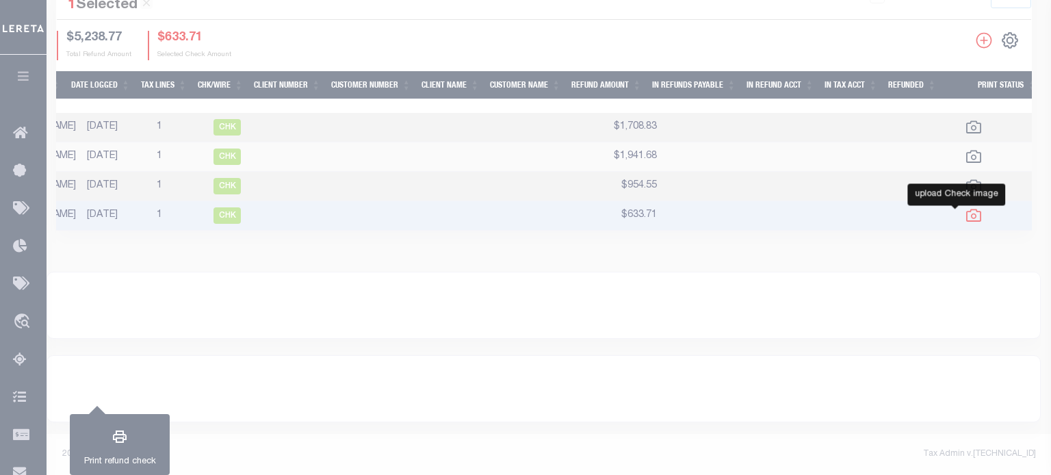
click at [948, 219] on body "Home Refunds" at bounding box center [525, 112] width 1051 height 725
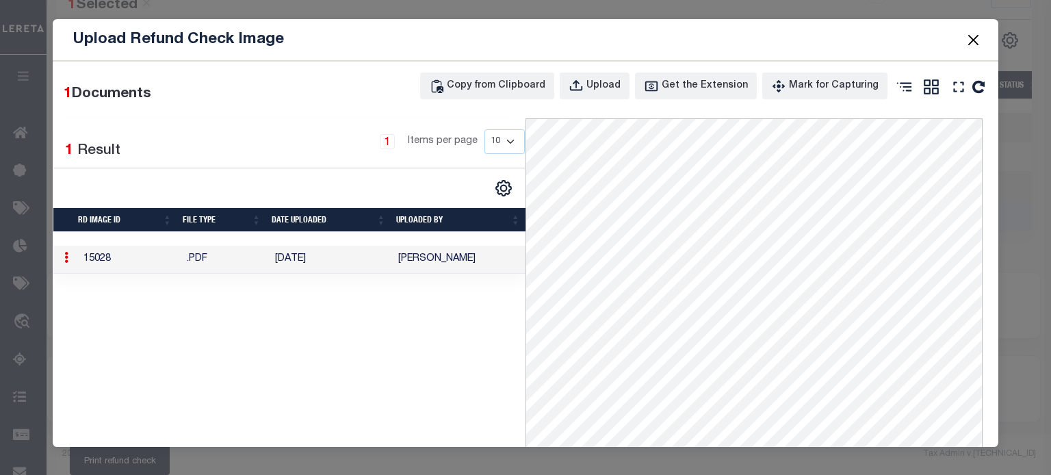
click at [977, 36] on button "Close" at bounding box center [973, 40] width 18 height 18
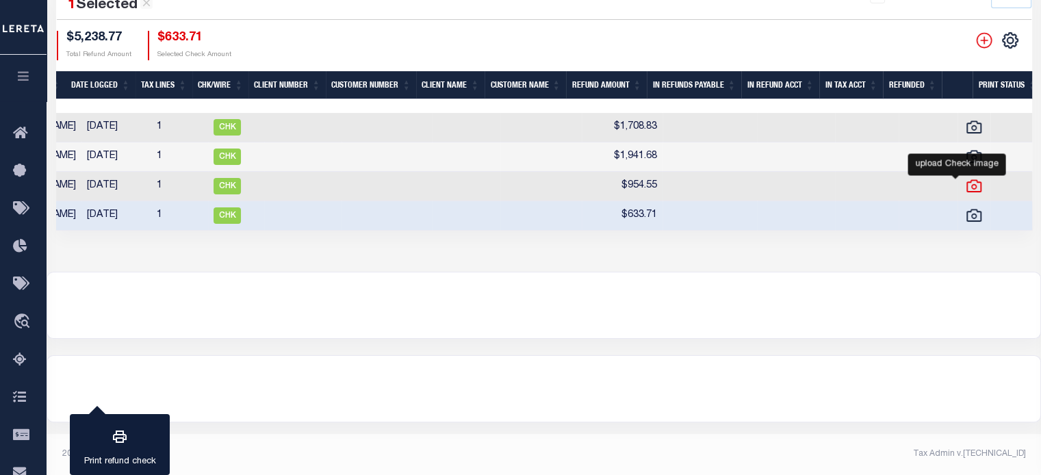
click at [965, 182] on icon "" at bounding box center [974, 186] width 18 height 18
checkbox input "true"
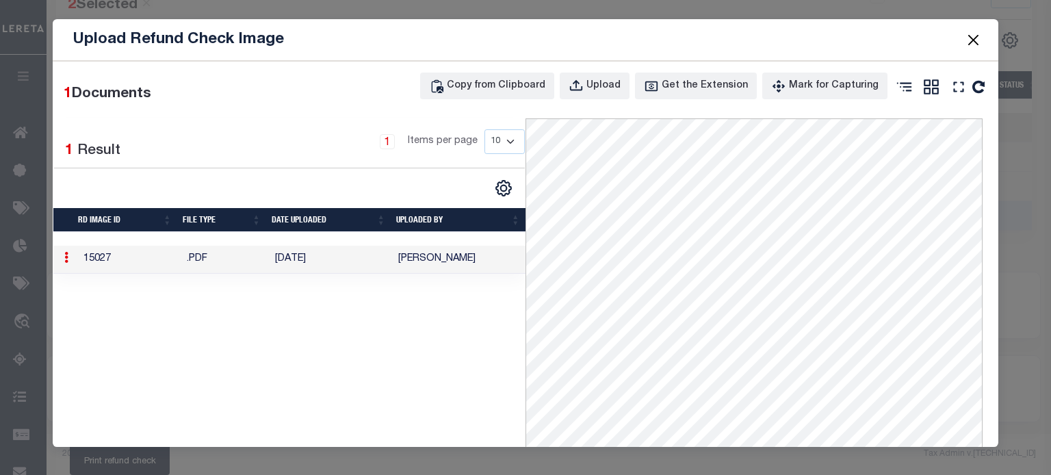
click at [974, 36] on button "Close" at bounding box center [973, 40] width 18 height 18
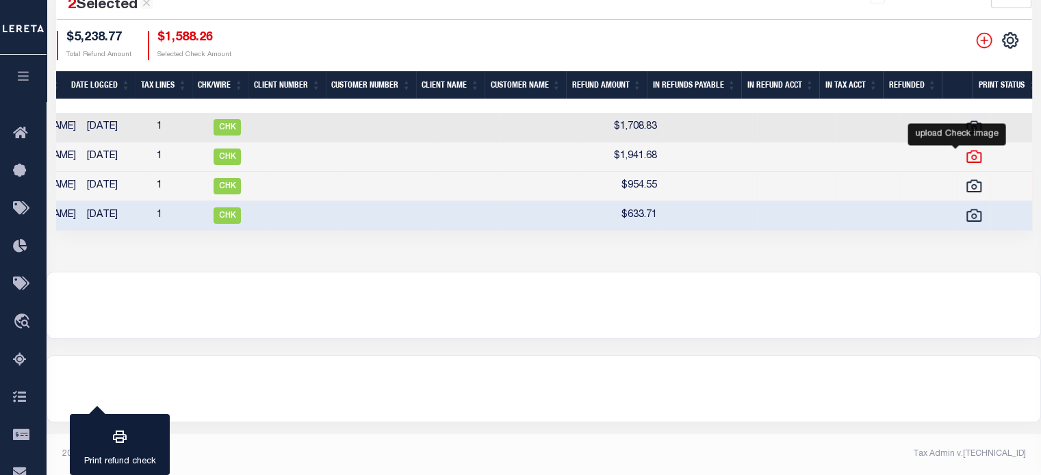
click at [966, 159] on icon "" at bounding box center [973, 156] width 15 height 12
checkbox input "true"
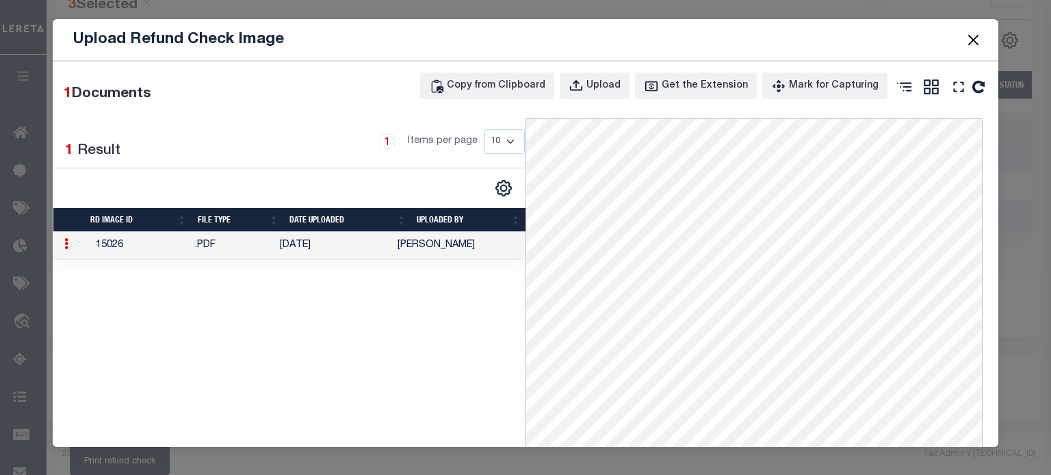
click at [969, 38] on button "Close" at bounding box center [973, 40] width 18 height 18
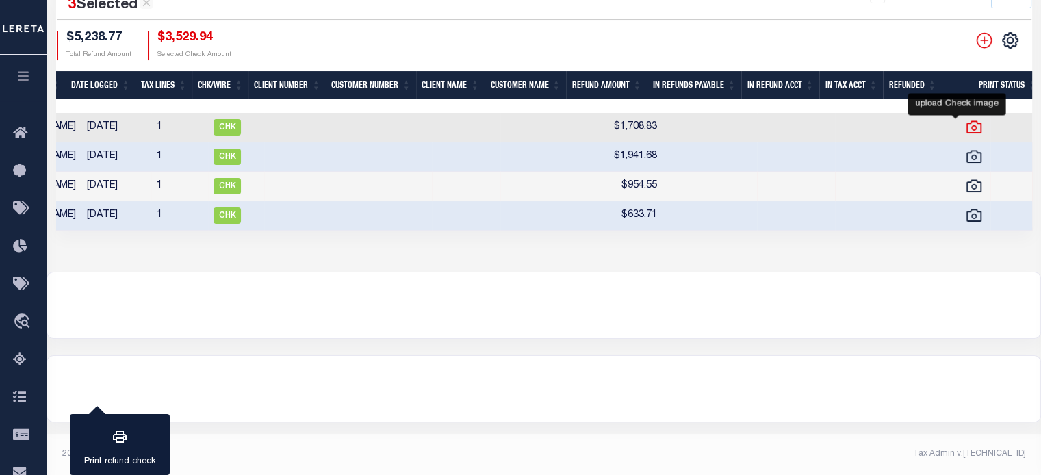
click at [965, 125] on icon "" at bounding box center [974, 127] width 18 height 18
checkbox input "true"
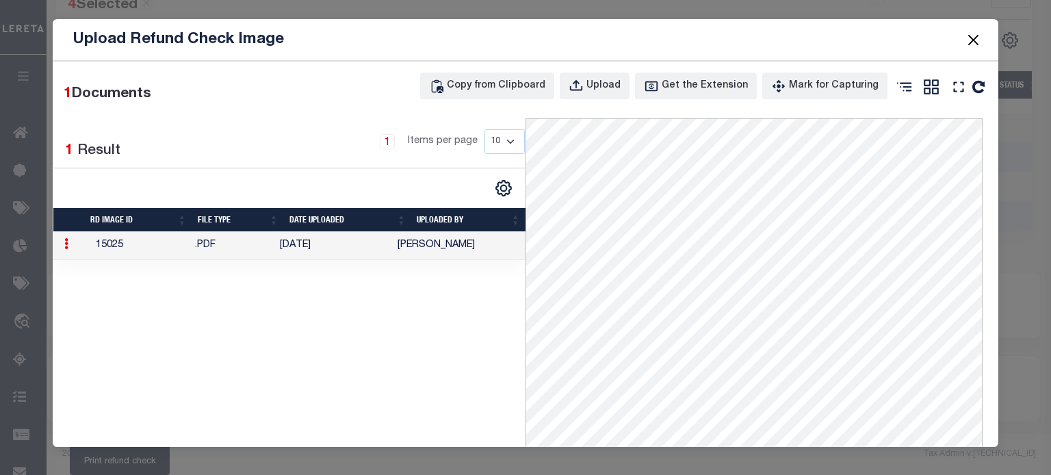
click at [971, 34] on button "Close" at bounding box center [973, 40] width 18 height 18
